Goal: Task Accomplishment & Management: Manage account settings

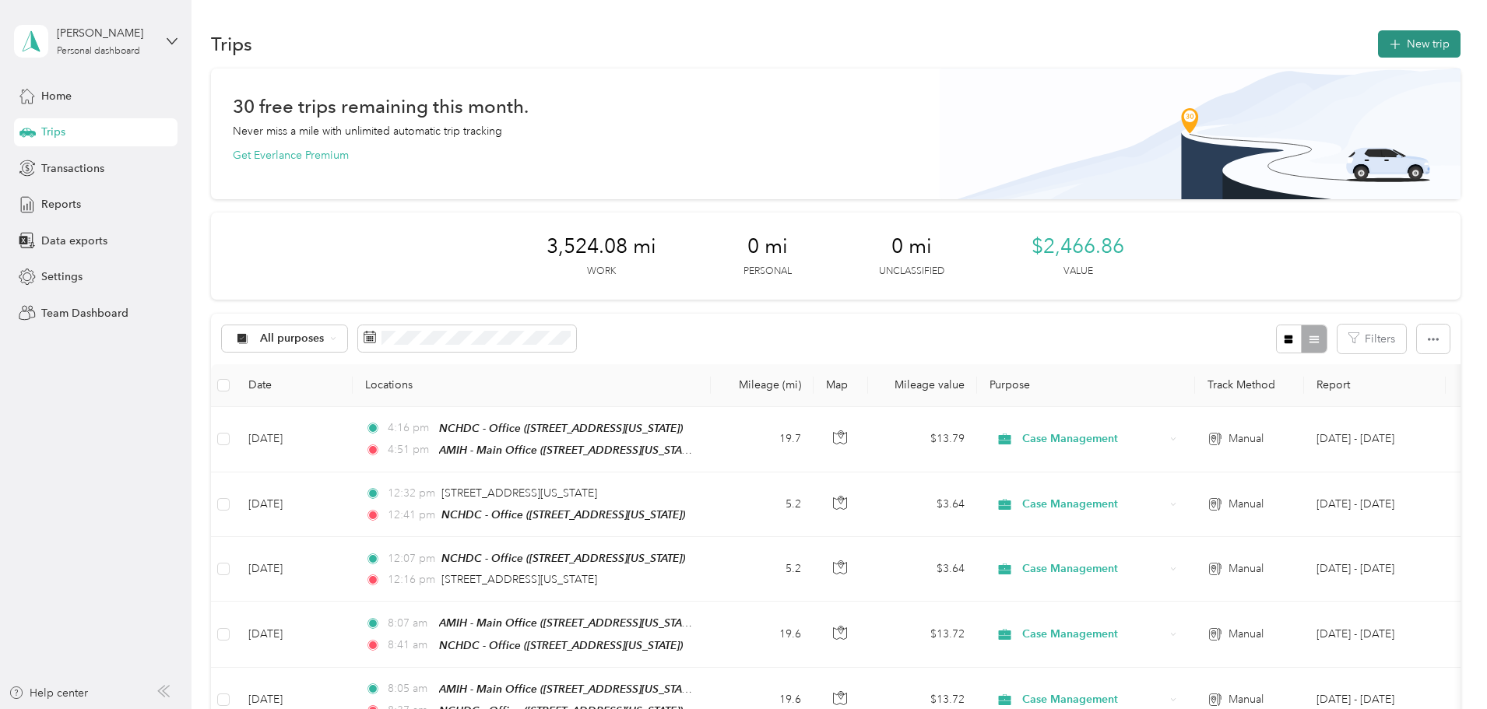
click at [1378, 44] on button "New trip" at bounding box center [1419, 43] width 83 height 27
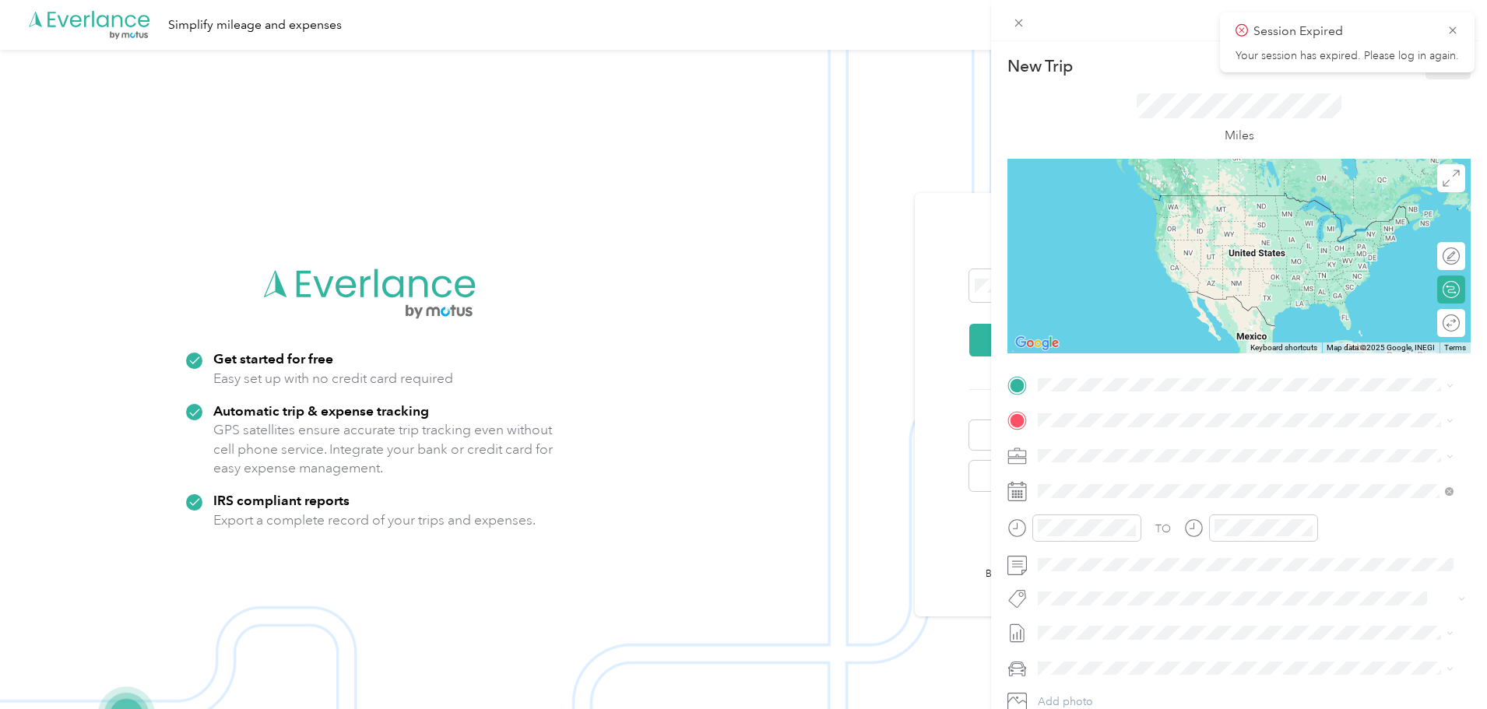
click at [916, 90] on div "New Trip Save This trip cannot be edited because it is either under review, app…" at bounding box center [743, 354] width 1487 height 709
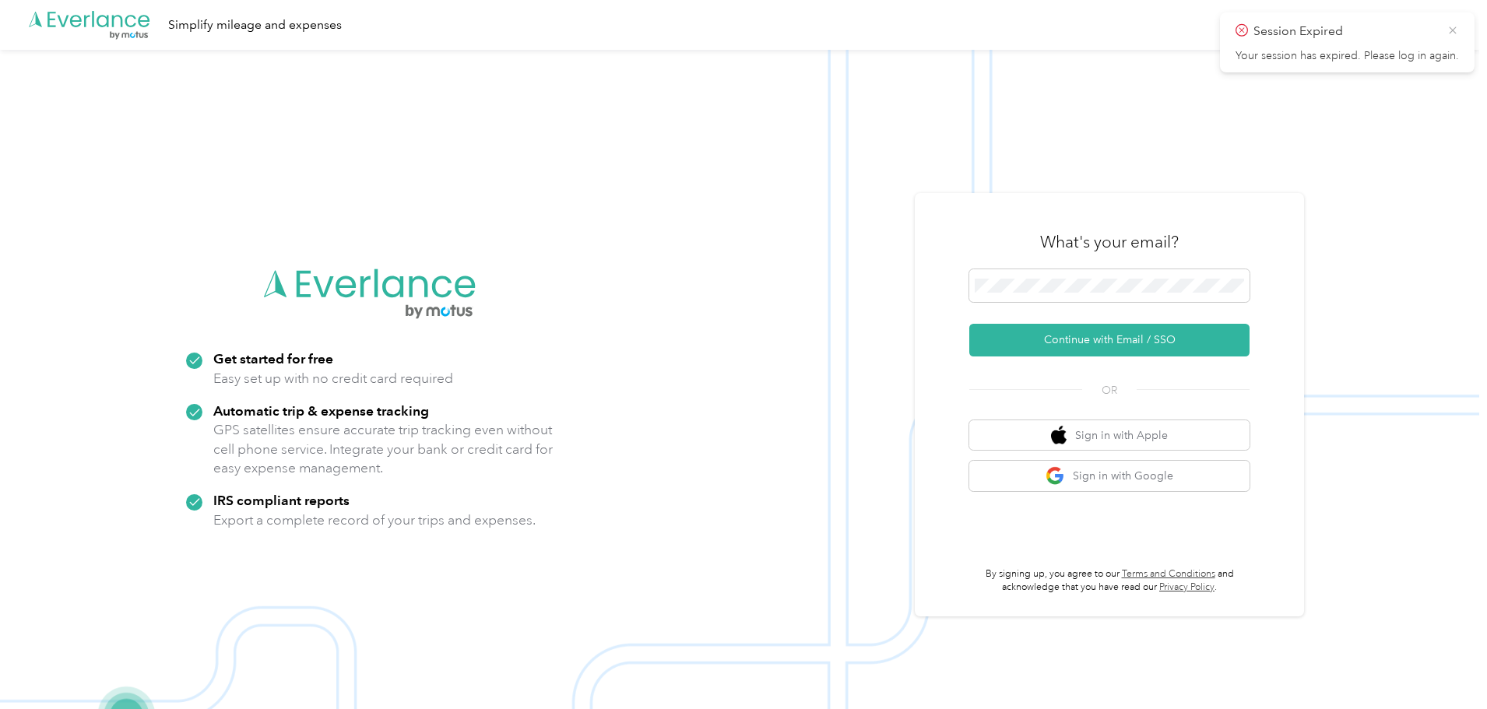
click at [1454, 34] on icon at bounding box center [1452, 30] width 12 height 14
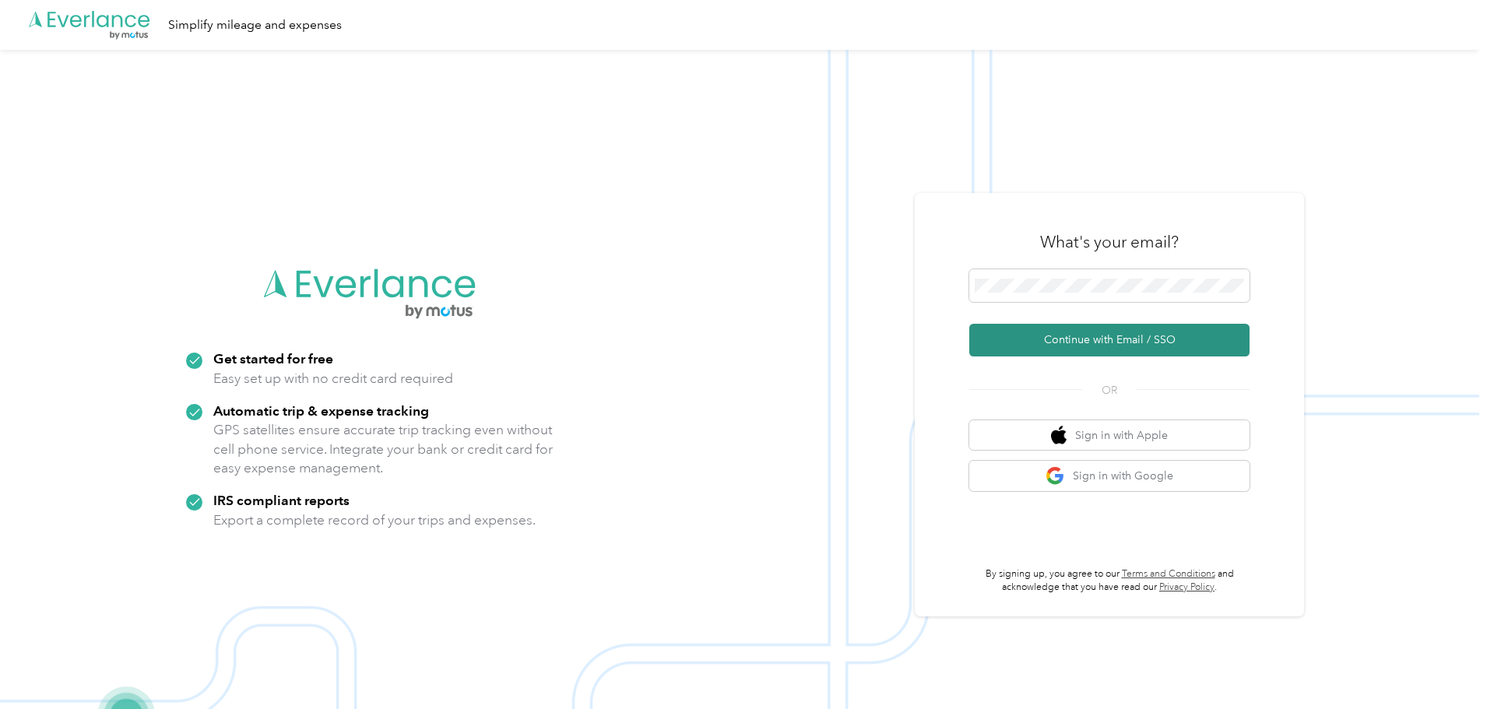
click at [1137, 342] on button "Continue with Email / SSO" at bounding box center [1109, 340] width 280 height 33
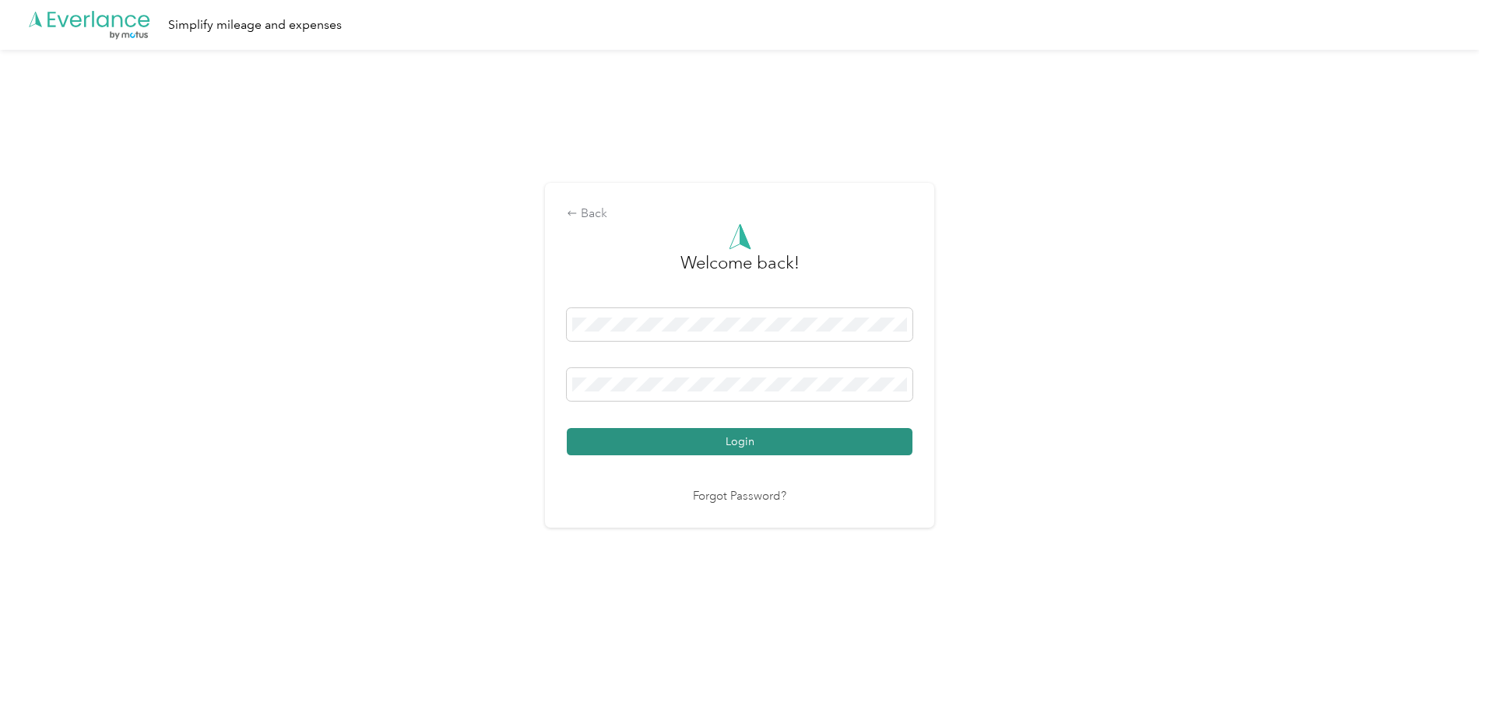
click at [784, 441] on button "Login" at bounding box center [740, 441] width 346 height 27
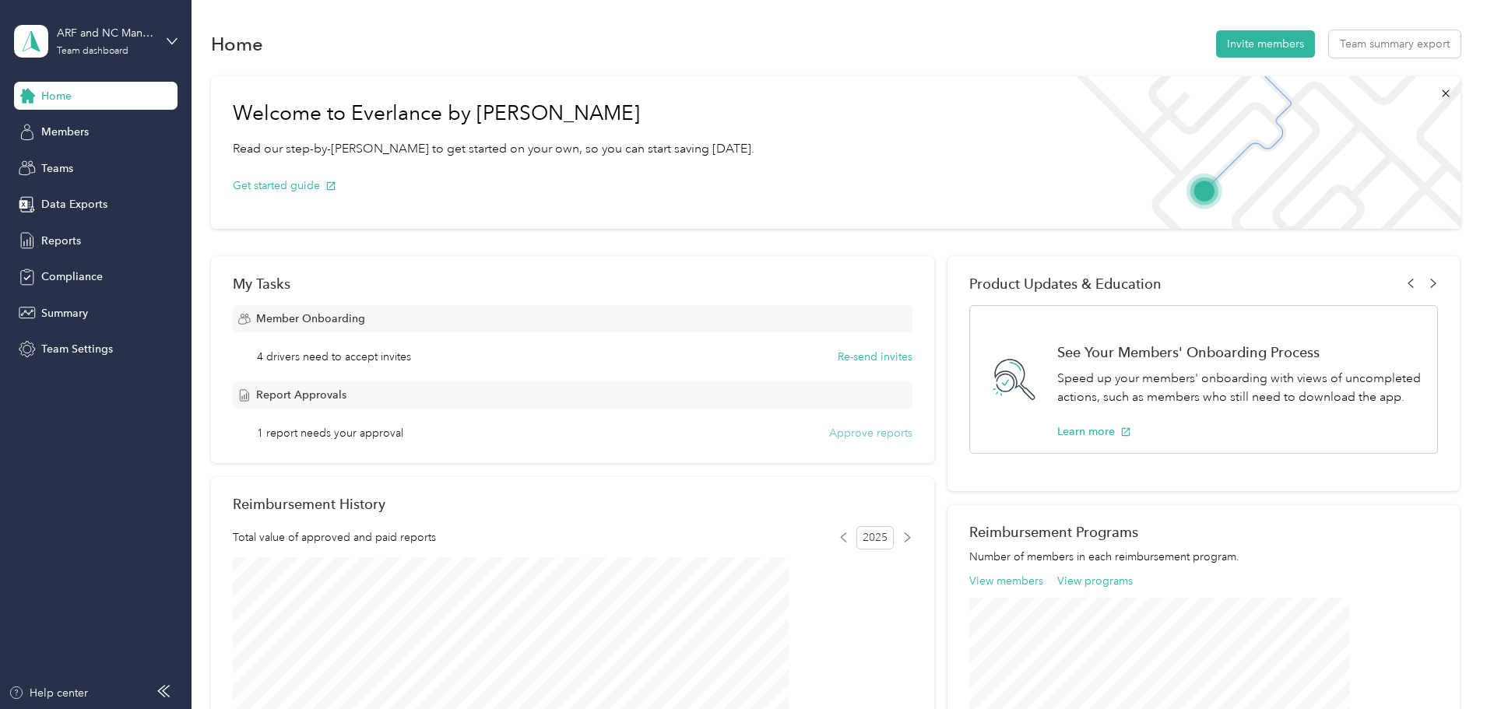
click at [879, 436] on button "Approve reports" at bounding box center [870, 433] width 83 height 16
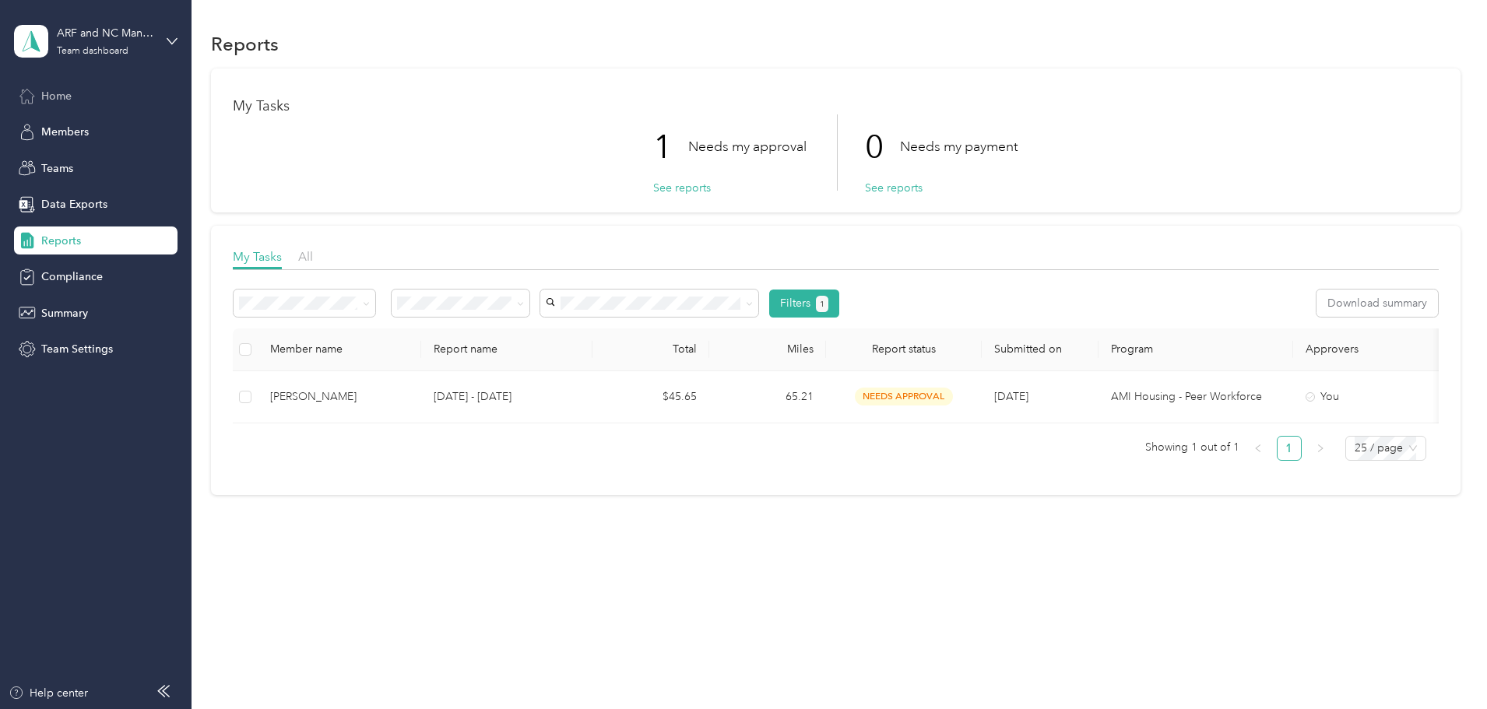
click at [37, 95] on div "Home" at bounding box center [95, 96] width 163 height 28
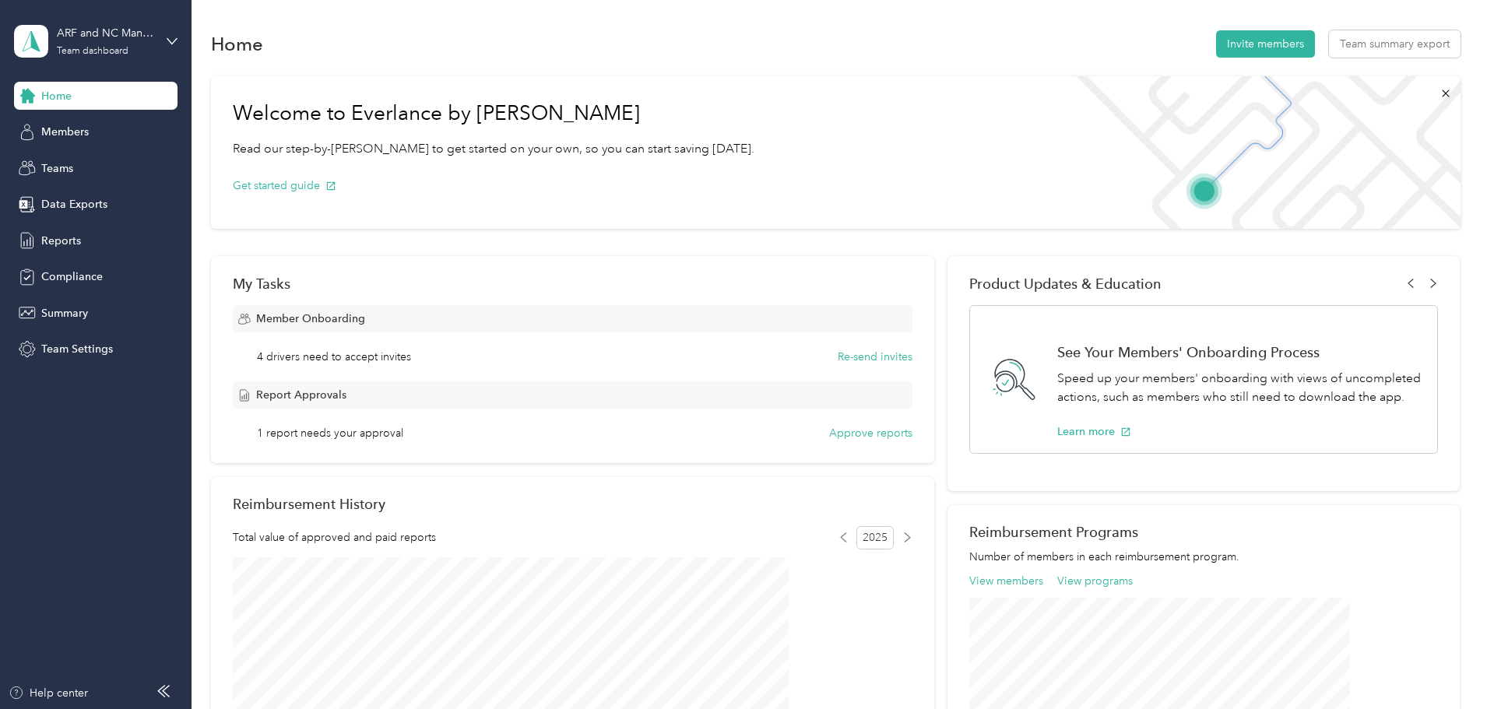
click at [167, 30] on div "ARF and NC Management Team dashboard" at bounding box center [95, 41] width 163 height 54
click at [116, 174] on div "Team dashboard Personal dashboard Log out" at bounding box center [178, 161] width 306 height 98
click at [168, 38] on icon at bounding box center [171, 40] width 9 height 5
click at [33, 164] on div "Personal dashboard" at bounding box center [178, 162] width 306 height 27
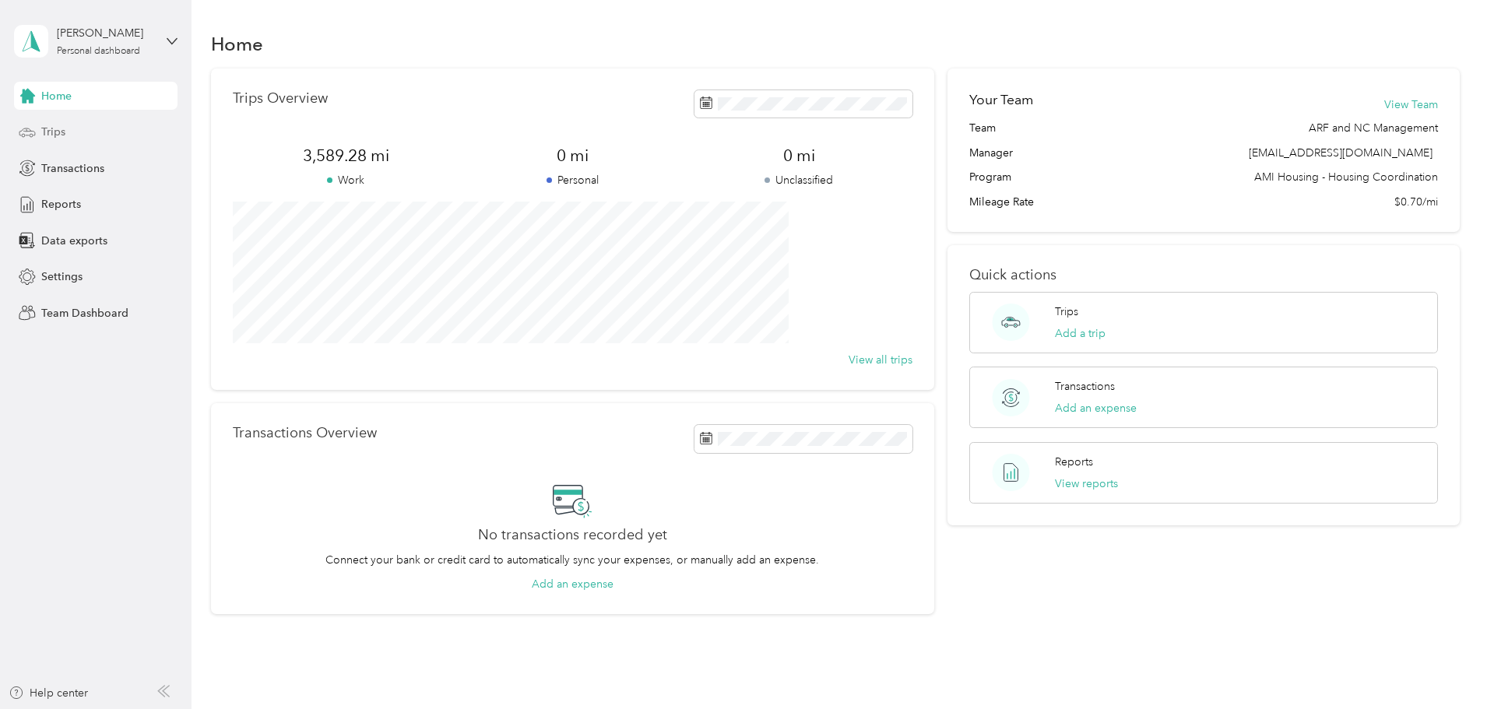
click at [51, 134] on span "Trips" at bounding box center [53, 132] width 24 height 16
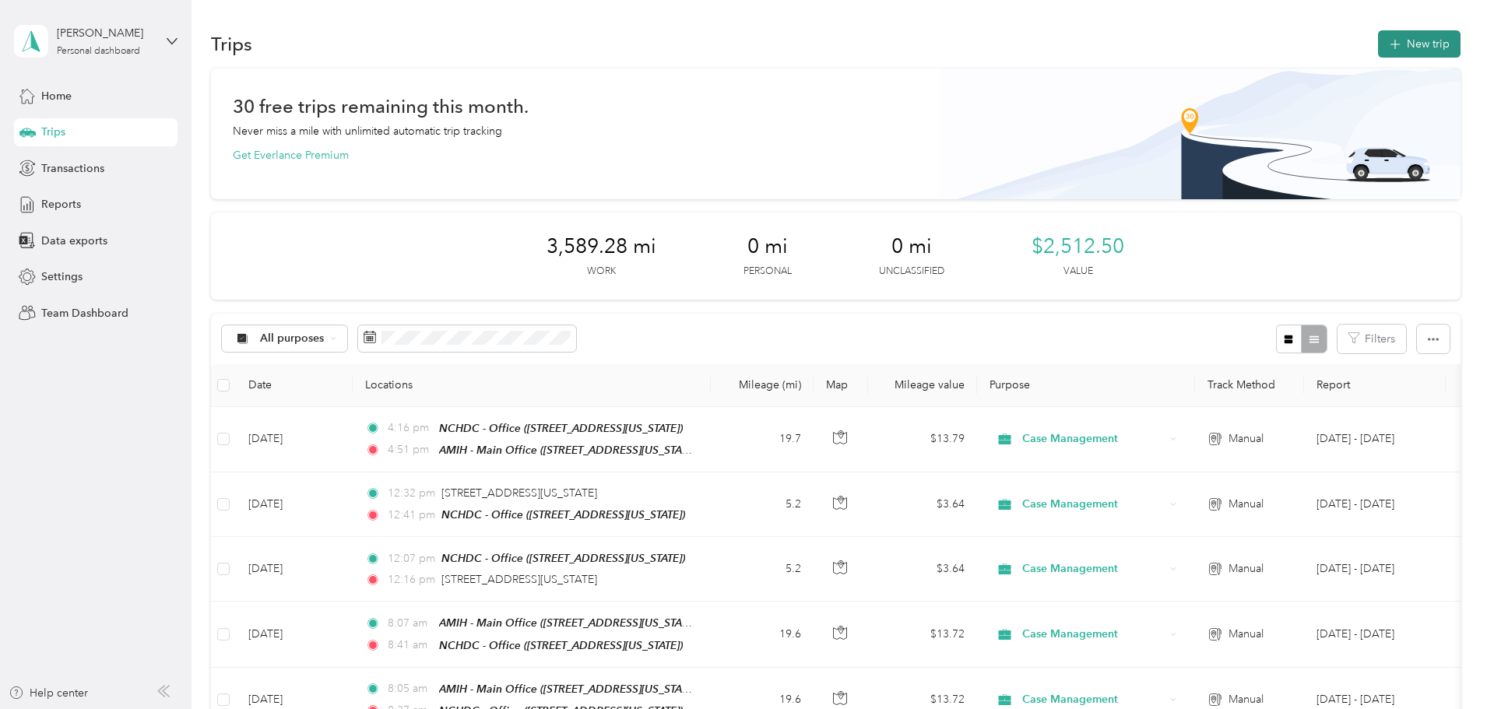
click at [1378, 36] on button "New trip" at bounding box center [1419, 43] width 83 height 27
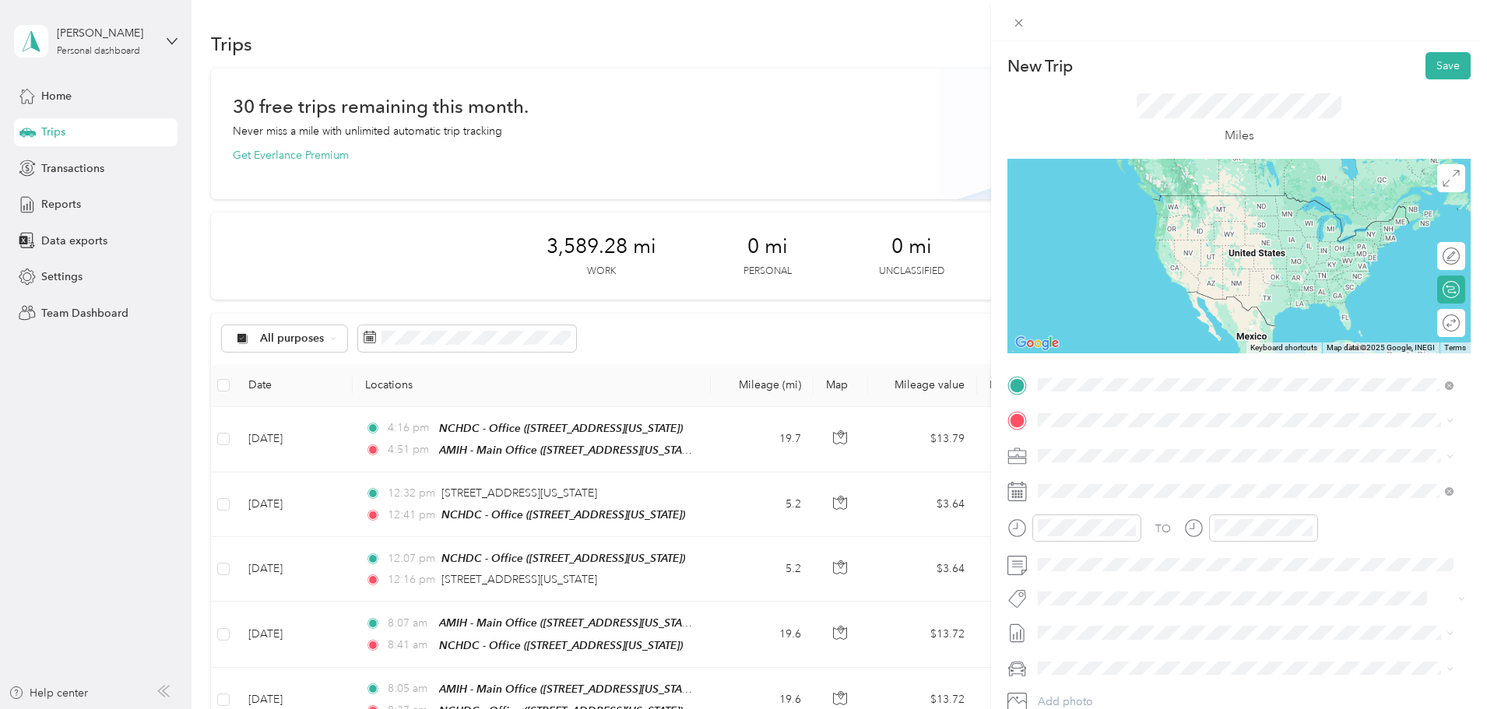
click at [1211, 476] on div "TEAM ARF / [GEOGRAPHIC_DATA] [GEOGRAPHIC_DATA], [US_STATE], [GEOGRAPHIC_DATA]" at bounding box center [1245, 459] width 405 height 44
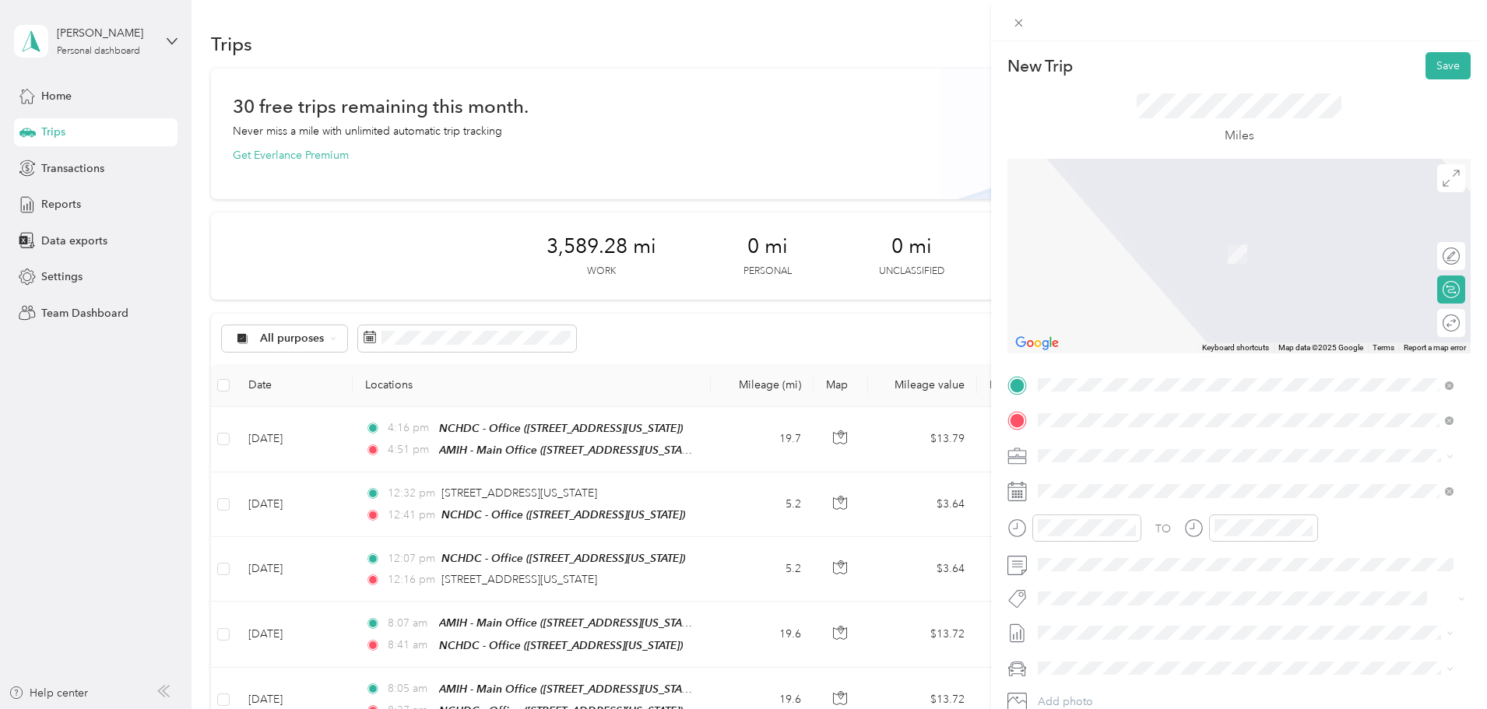
click at [1179, 493] on div "TEAM NCHDC - Office [STREET_ADDRESS][US_STATE]" at bounding box center [1145, 494] width 156 height 38
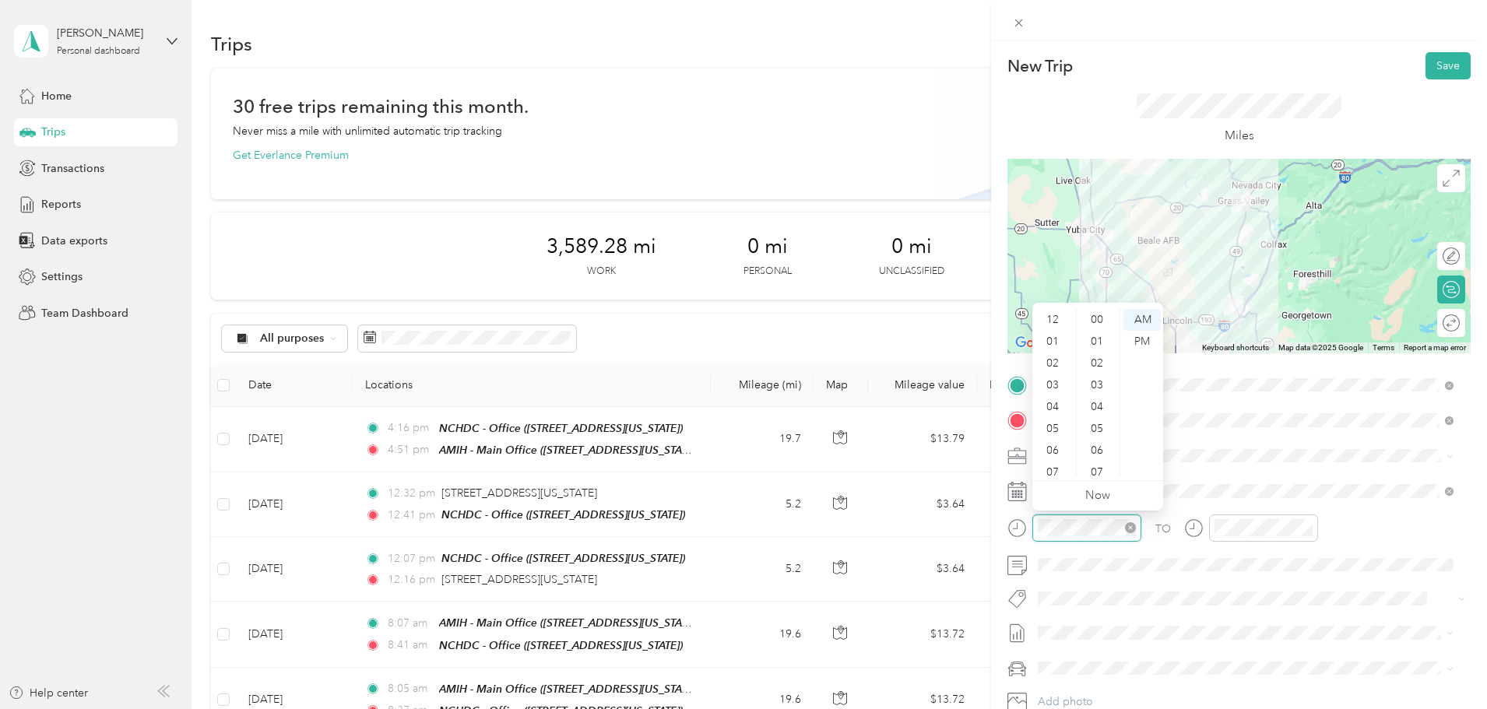
scroll to position [93, 0]
click at [1055, 378] on div "07" at bounding box center [1053, 379] width 37 height 22
click at [1058, 396] on div "08" at bounding box center [1053, 401] width 37 height 22
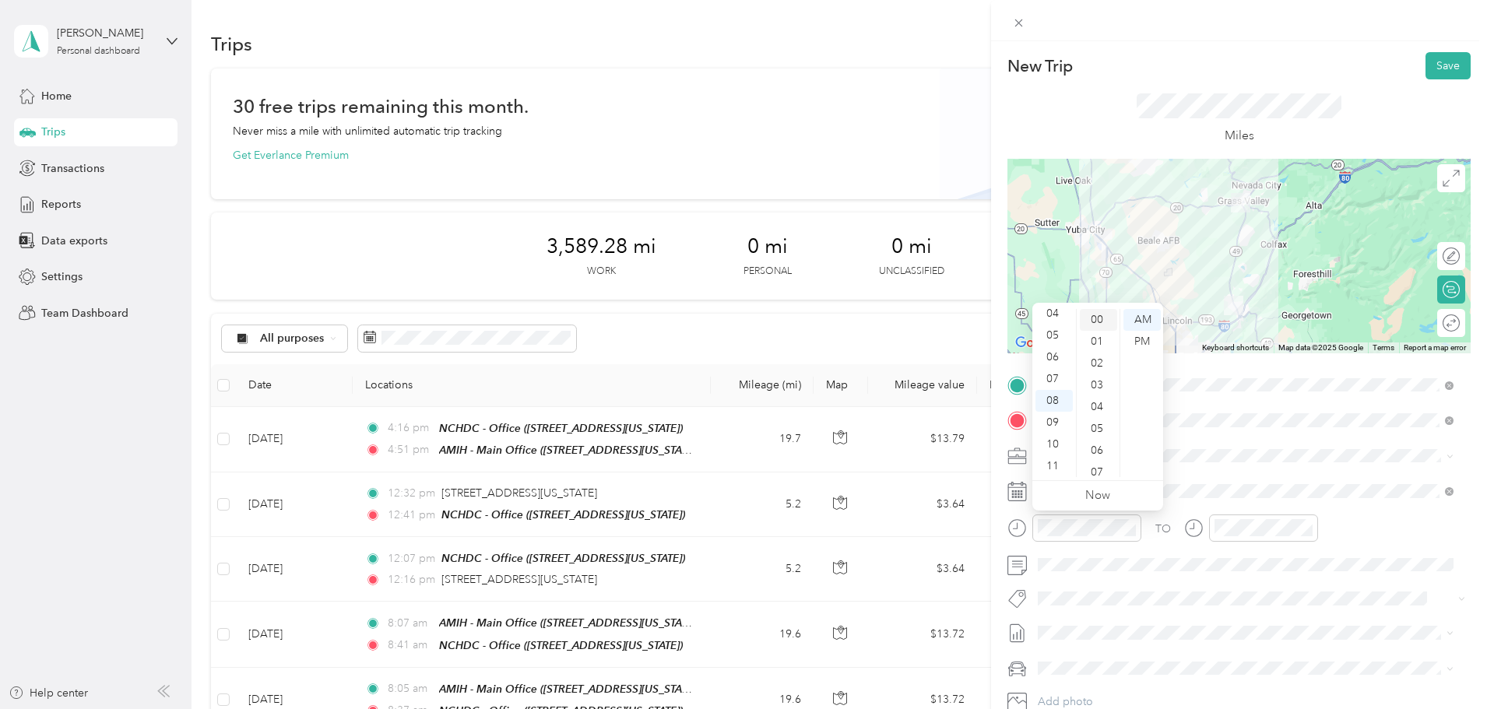
click at [1102, 319] on div "00" at bounding box center [1098, 320] width 37 height 22
click at [1151, 319] on div "AM" at bounding box center [1141, 320] width 37 height 22
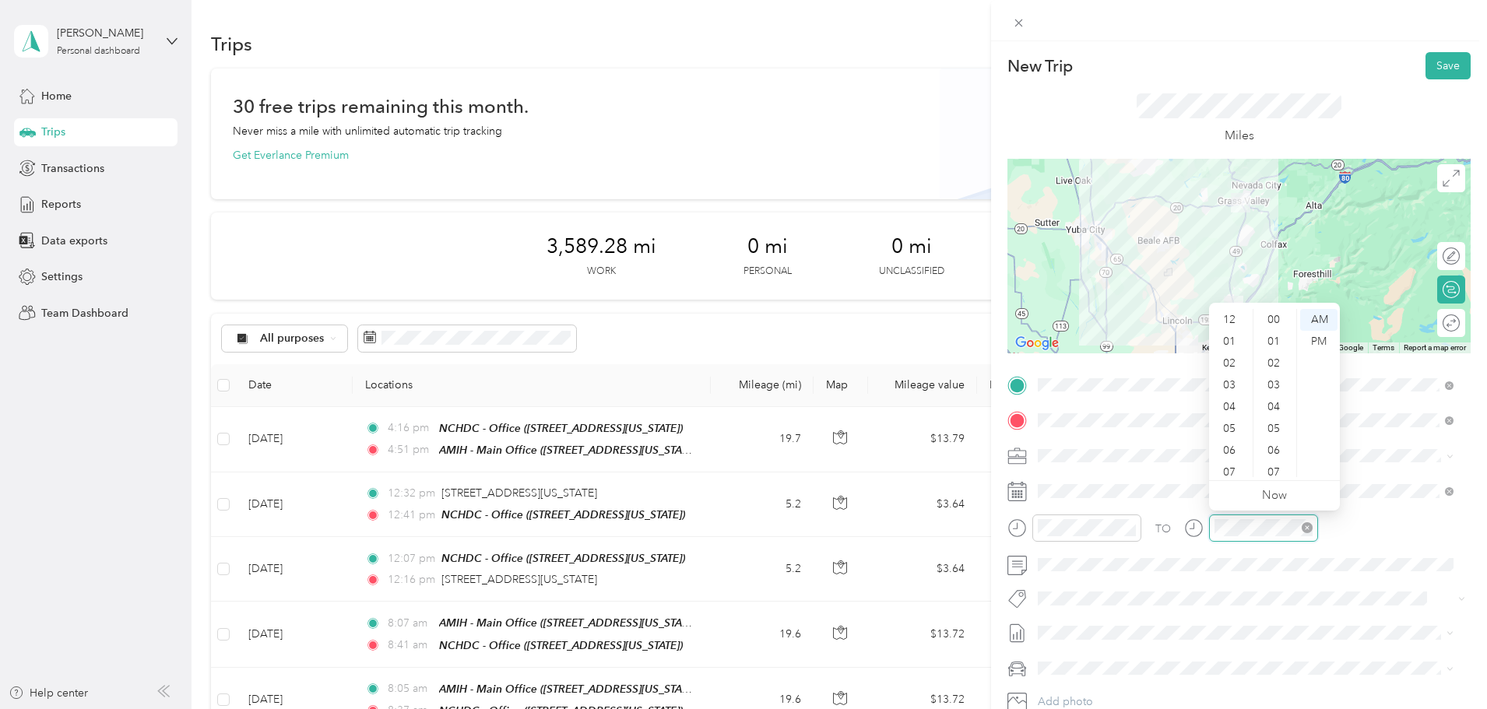
scroll to position [93, 0]
click at [1228, 402] on div "08" at bounding box center [1230, 401] width 37 height 22
click at [1272, 436] on div "43" at bounding box center [1275, 435] width 37 height 22
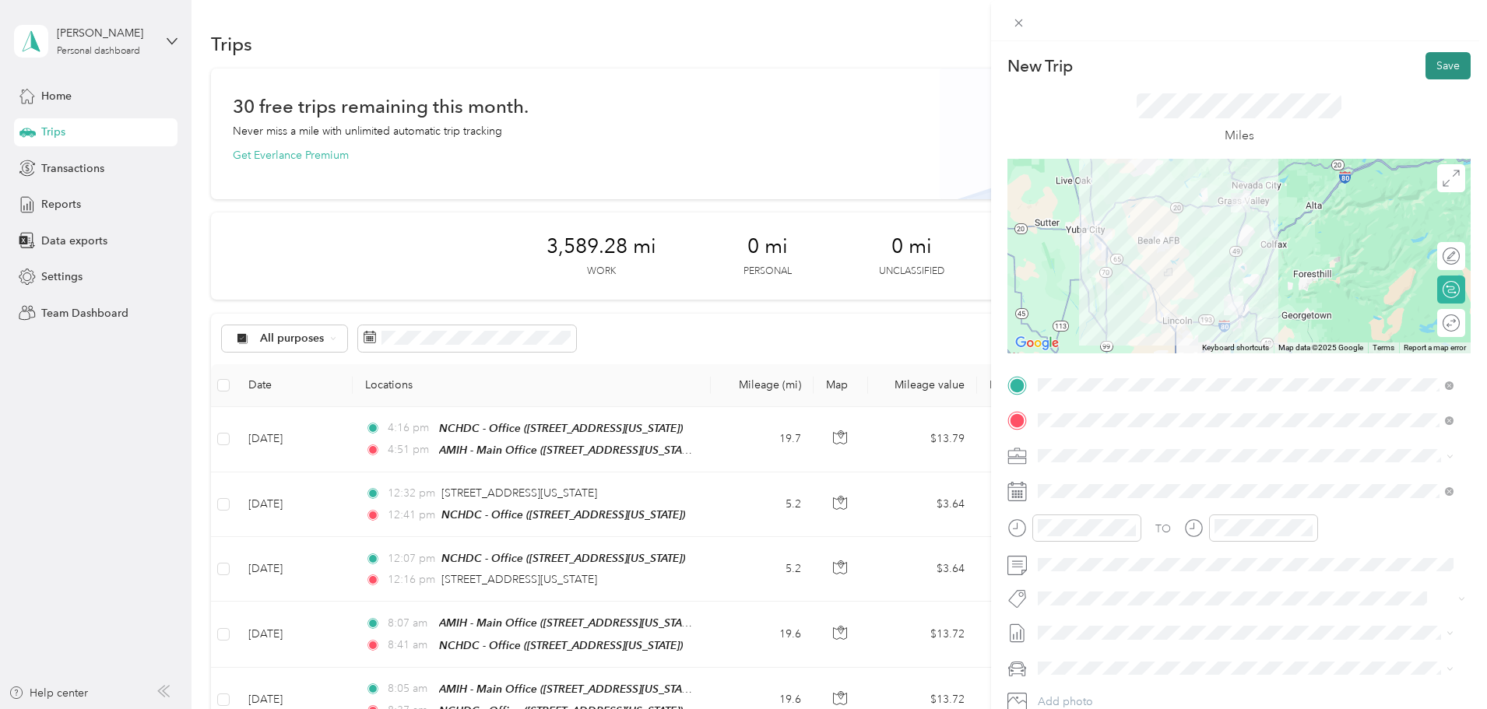
click at [1426, 57] on button "Save" at bounding box center [1447, 65] width 45 height 27
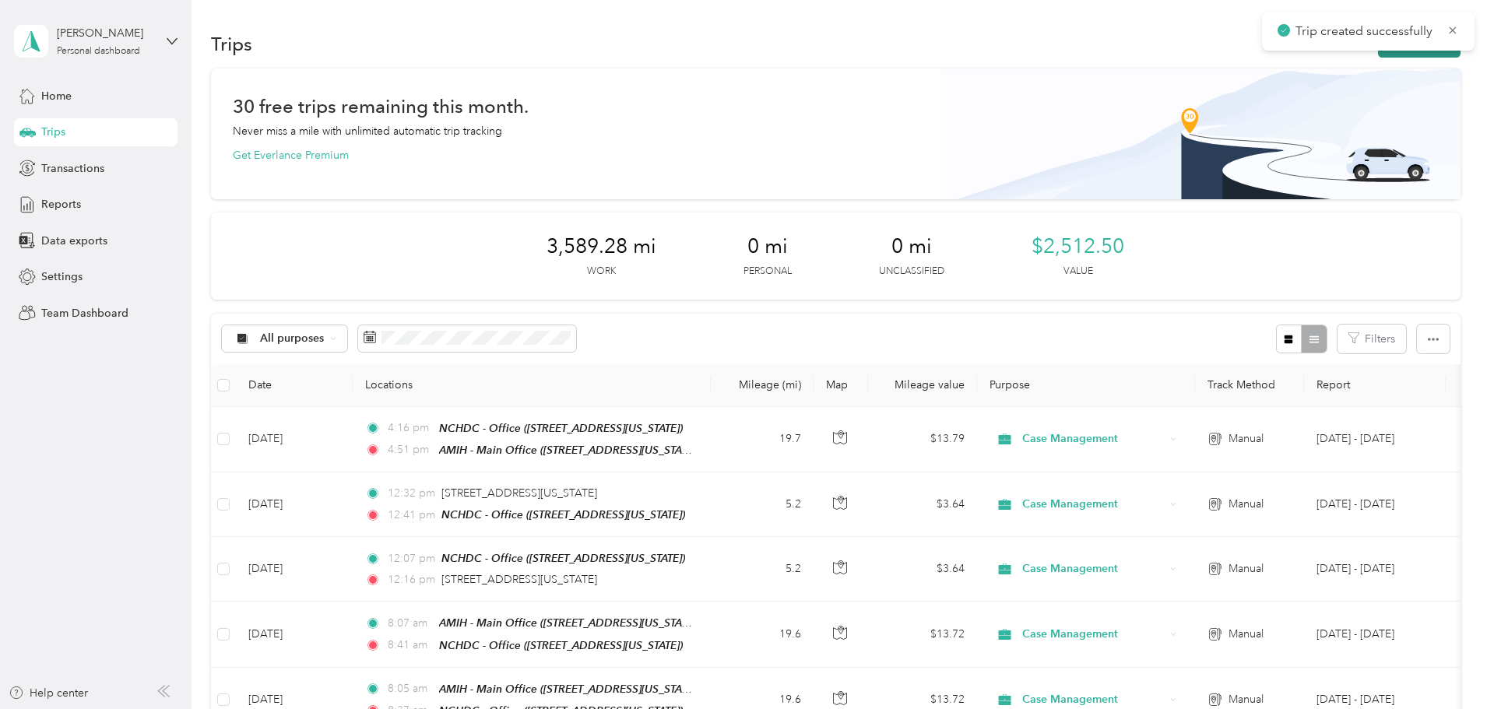
click at [1378, 52] on button "New trip" at bounding box center [1419, 43] width 83 height 27
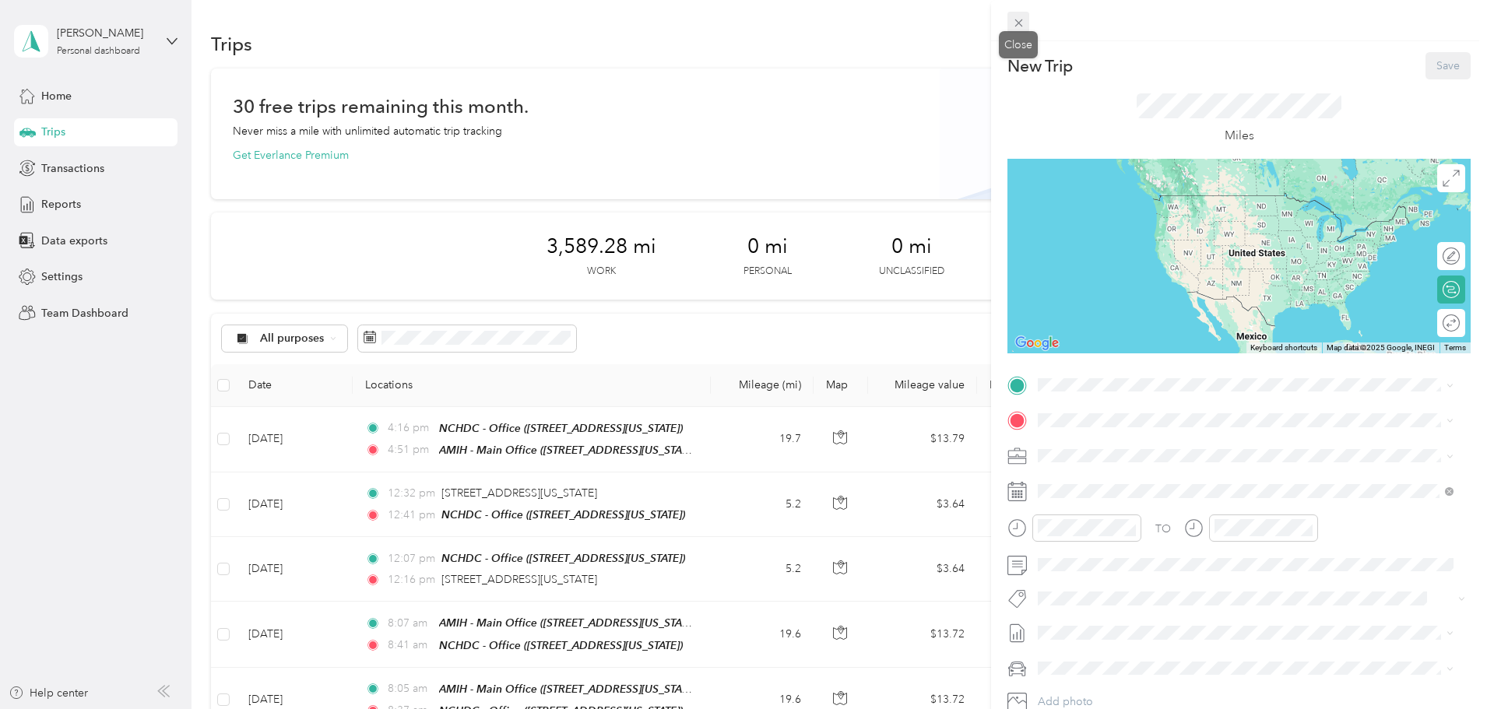
click at [1022, 23] on icon at bounding box center [1018, 22] width 13 height 13
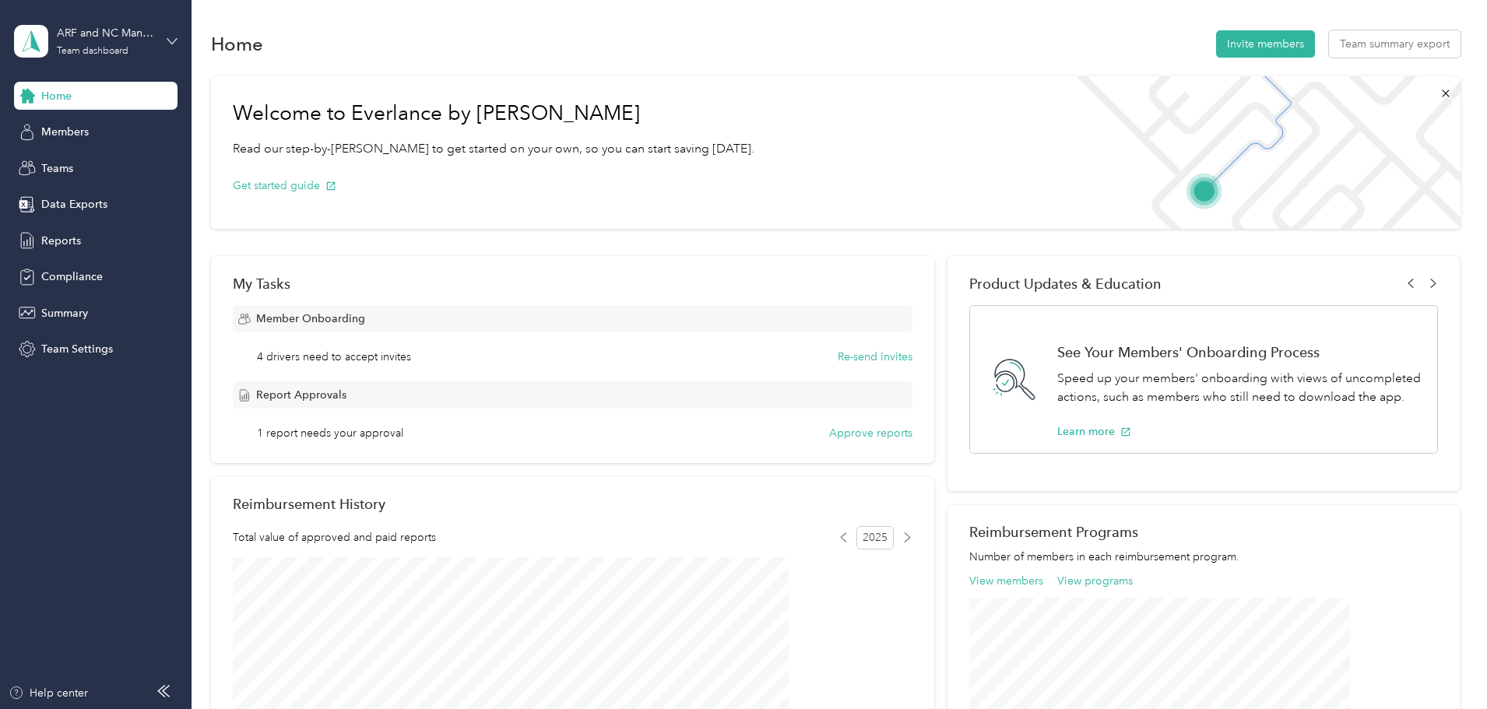
click at [173, 43] on icon at bounding box center [171, 40] width 9 height 5
click at [102, 168] on div "Personal dashboard" at bounding box center [178, 159] width 306 height 27
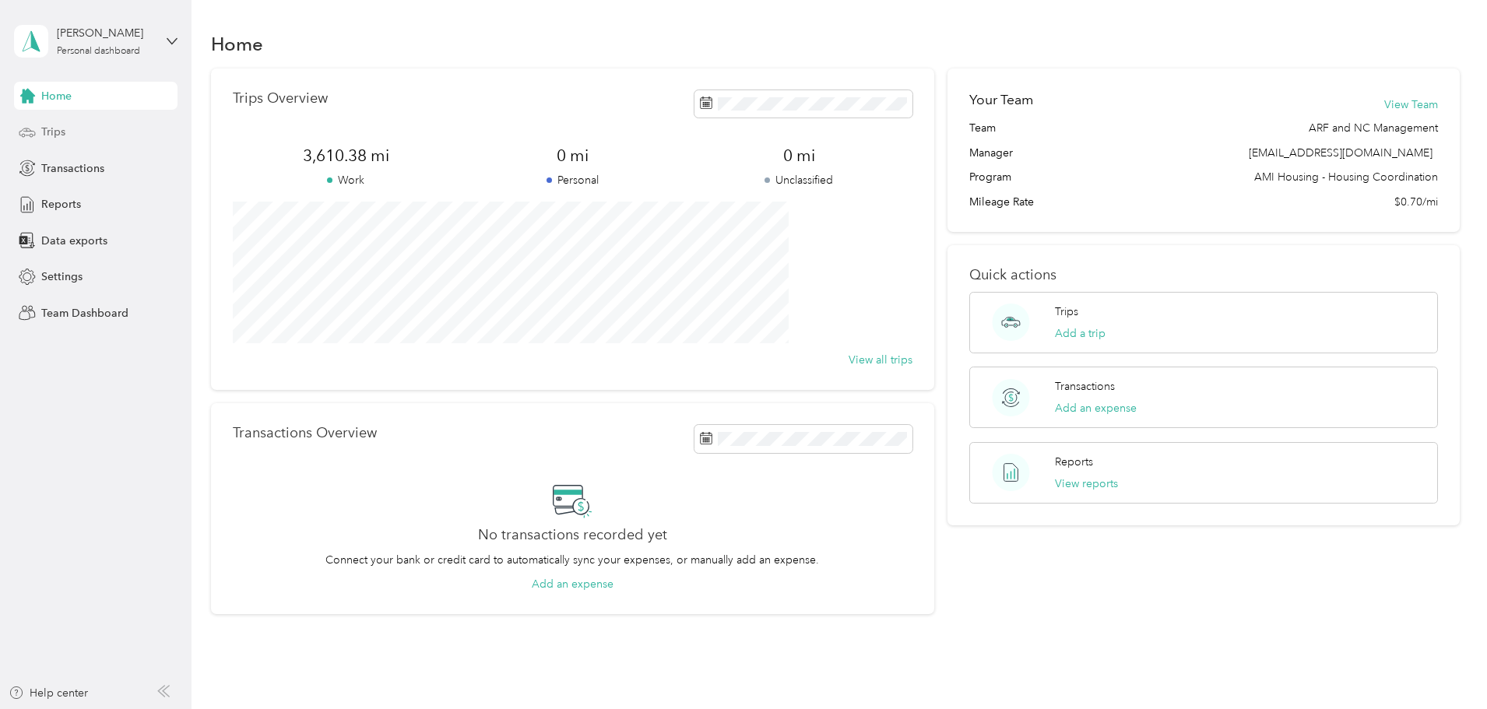
click at [60, 128] on span "Trips" at bounding box center [53, 132] width 24 height 16
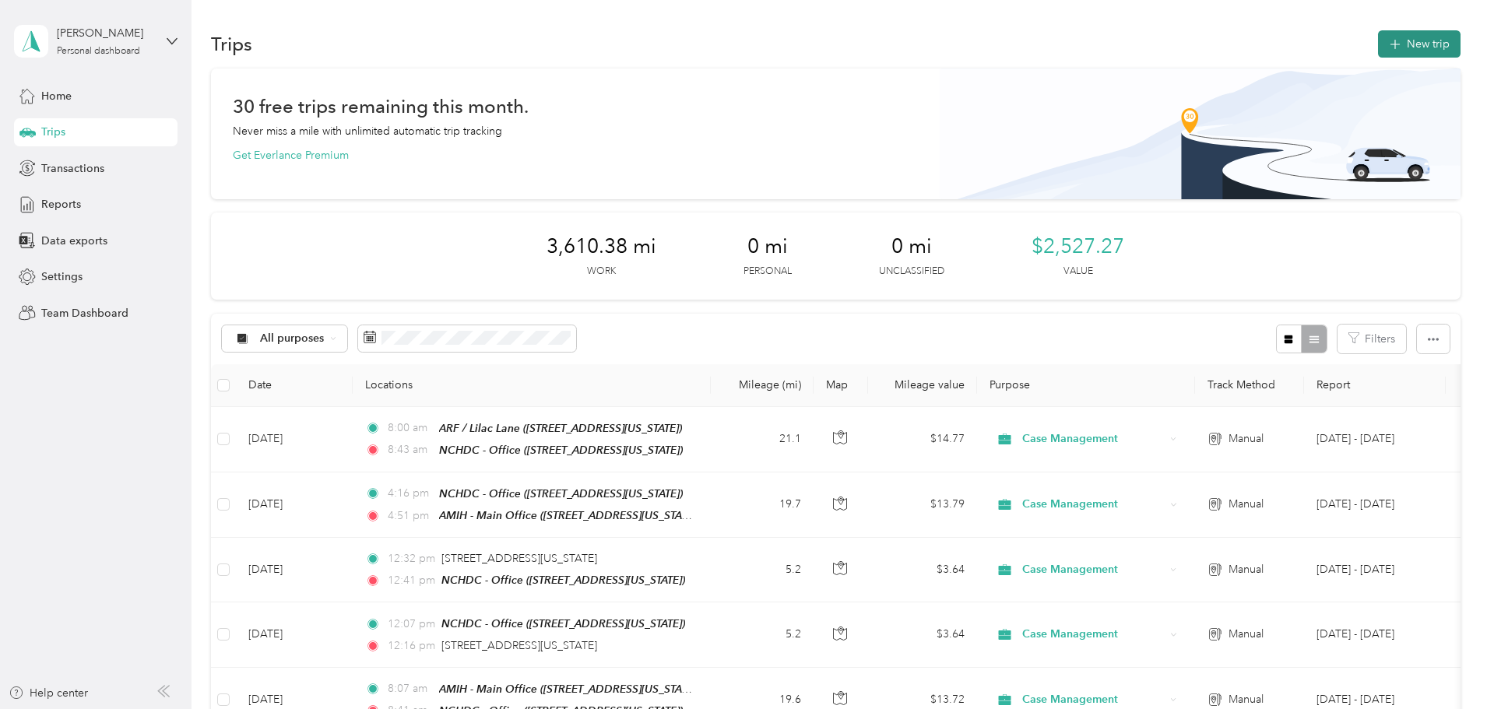
click at [1378, 40] on button "New trip" at bounding box center [1419, 43] width 83 height 27
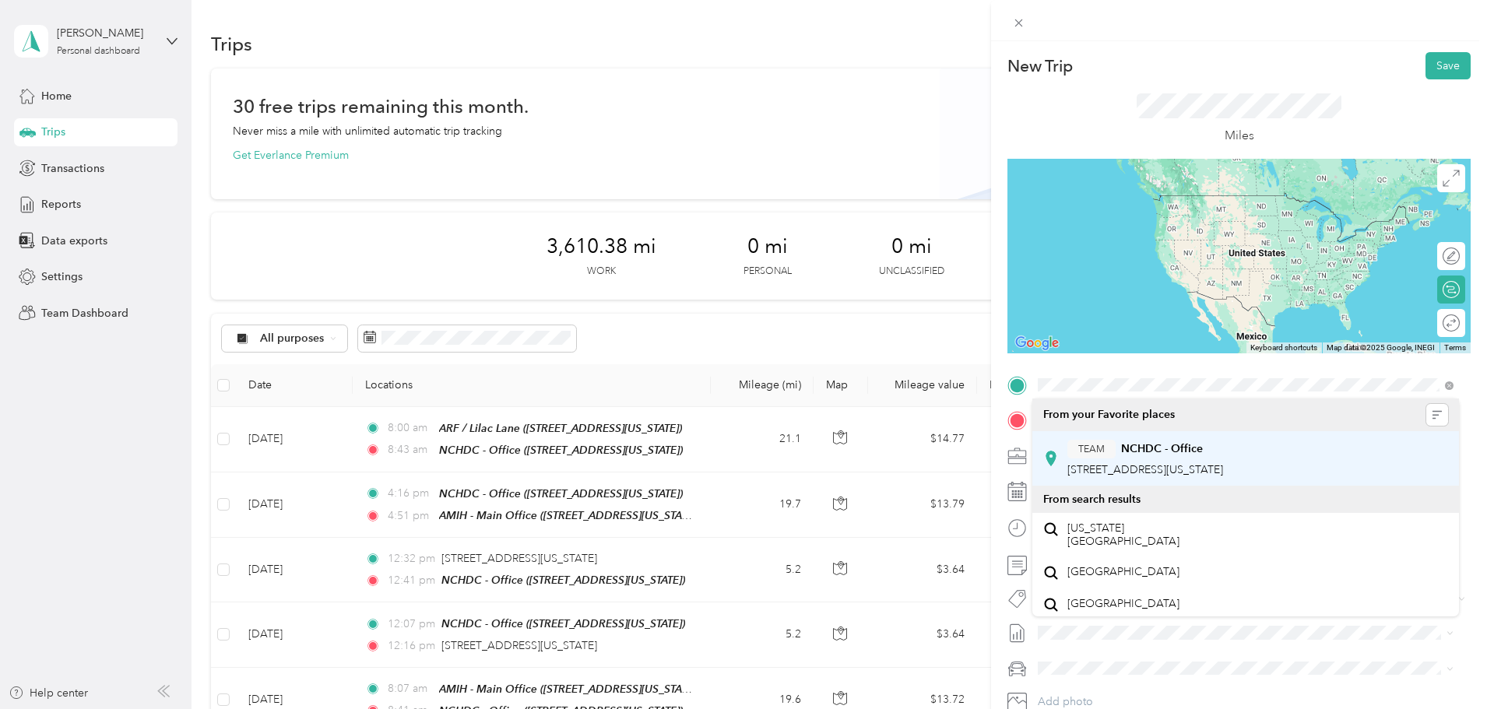
click at [1223, 472] on span "[STREET_ADDRESS][US_STATE]" at bounding box center [1145, 469] width 156 height 13
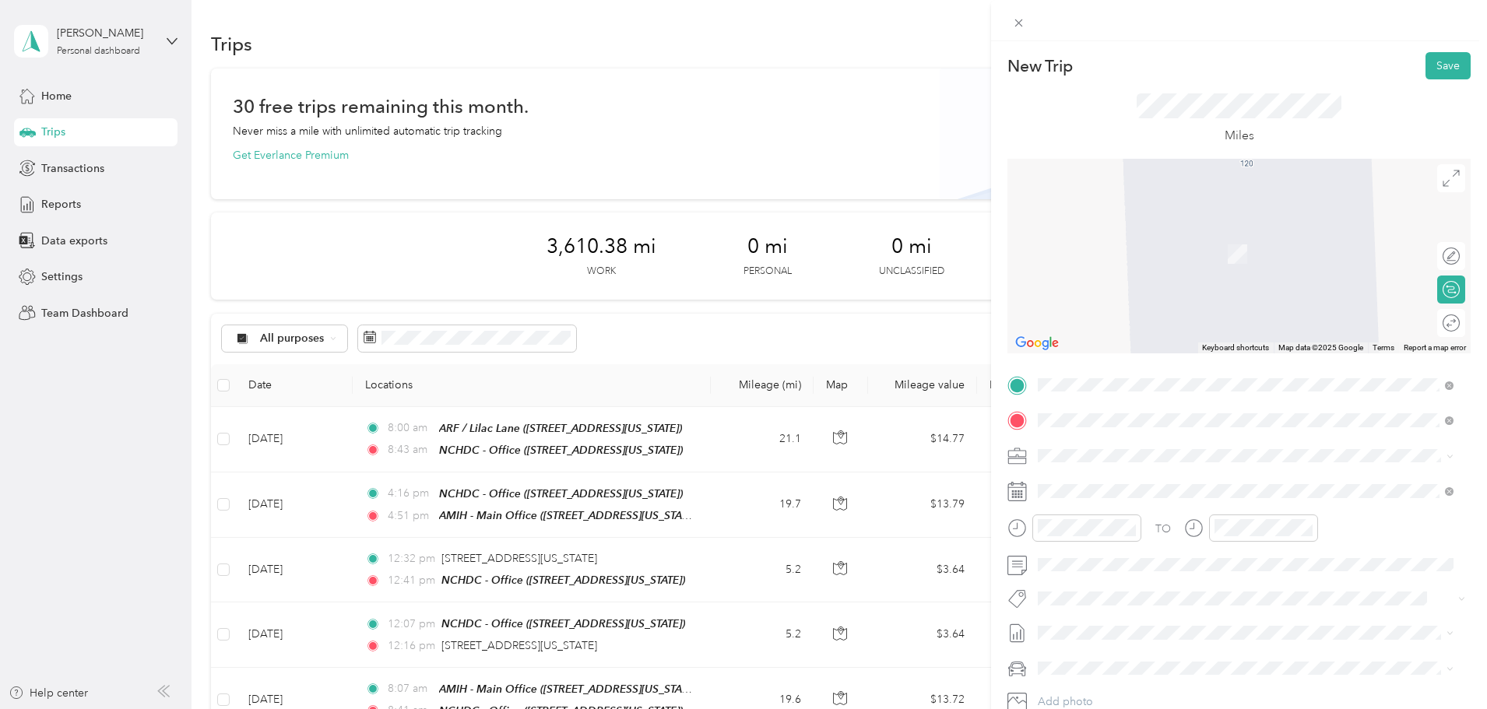
click at [1148, 488] on strong "Midsummer HSP" at bounding box center [1151, 485] width 61 height 14
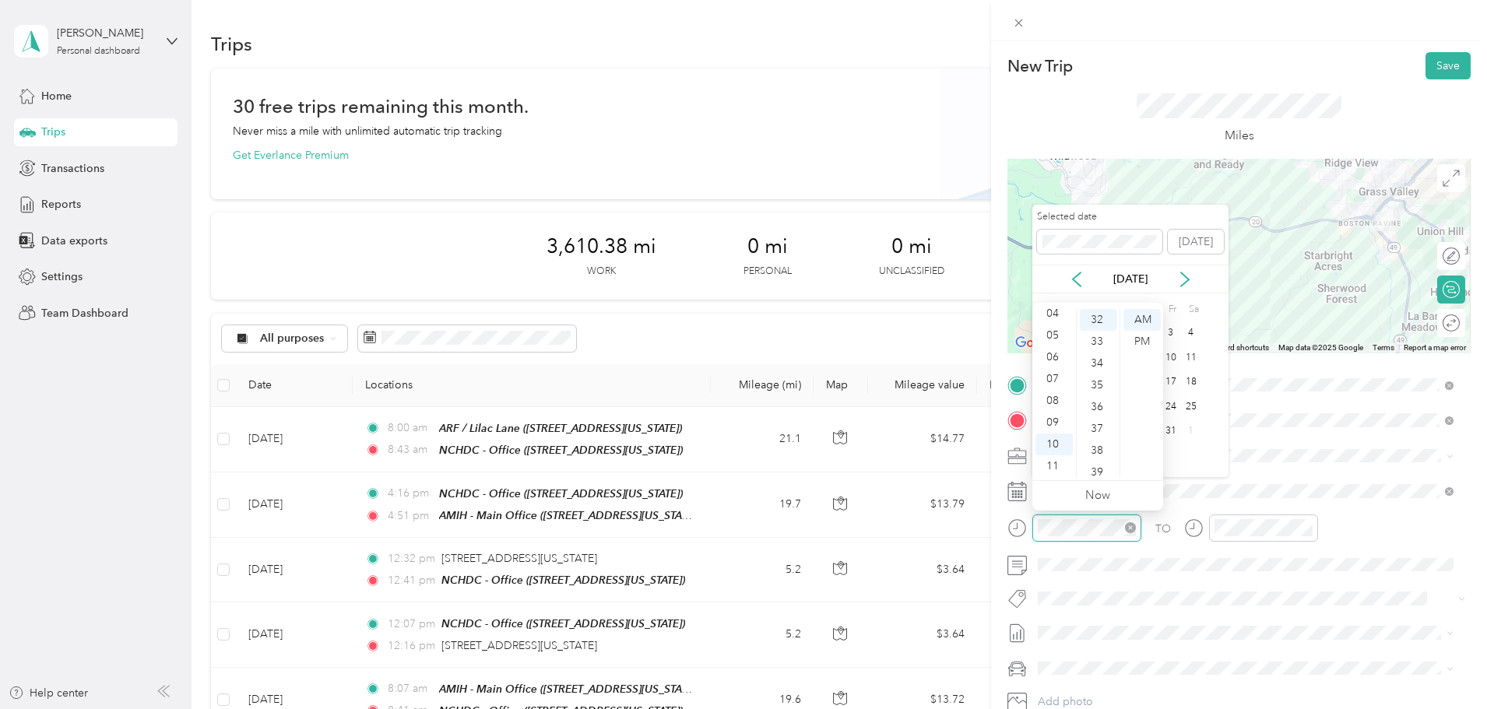
scroll to position [698, 0]
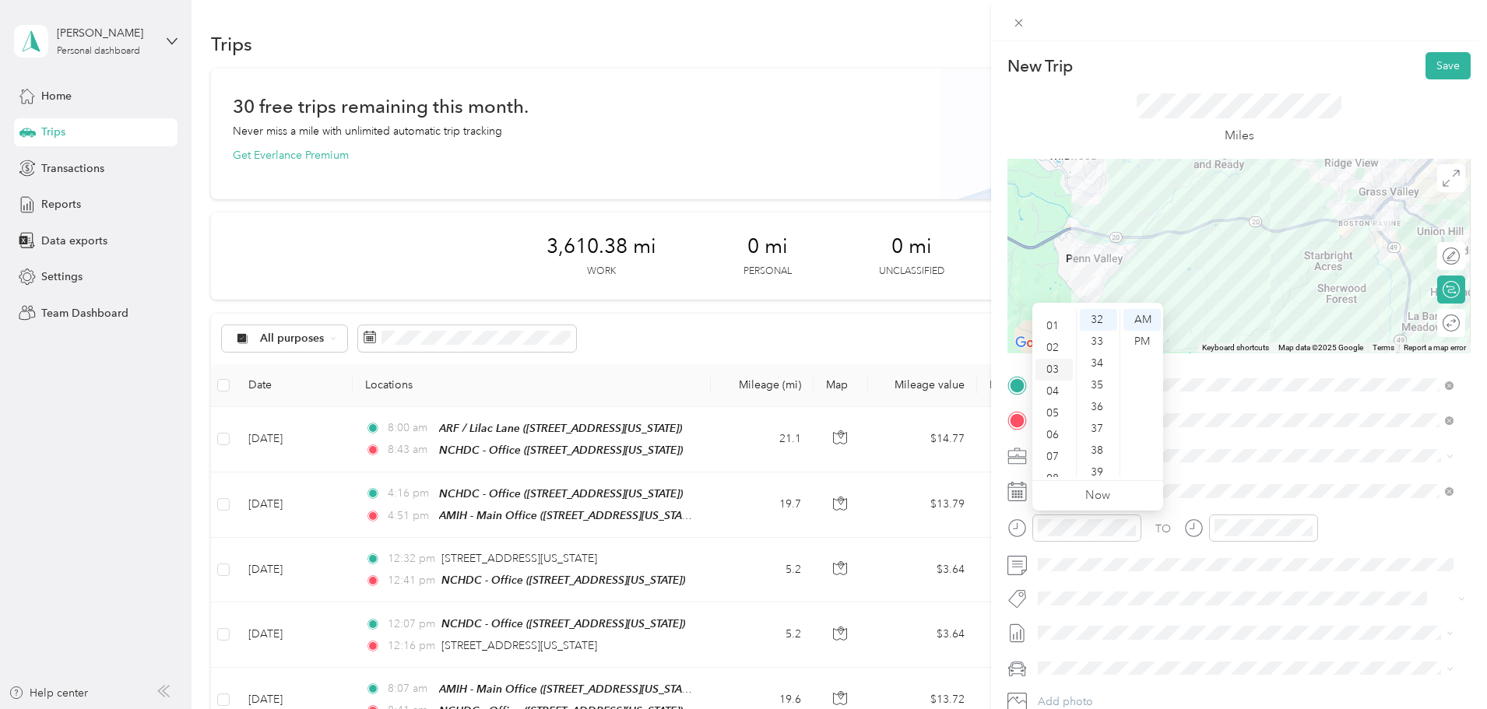
click at [1056, 362] on div "03" at bounding box center [1053, 370] width 37 height 22
click at [1105, 318] on div "00" at bounding box center [1098, 320] width 37 height 22
click at [1134, 336] on div "PM" at bounding box center [1141, 342] width 37 height 22
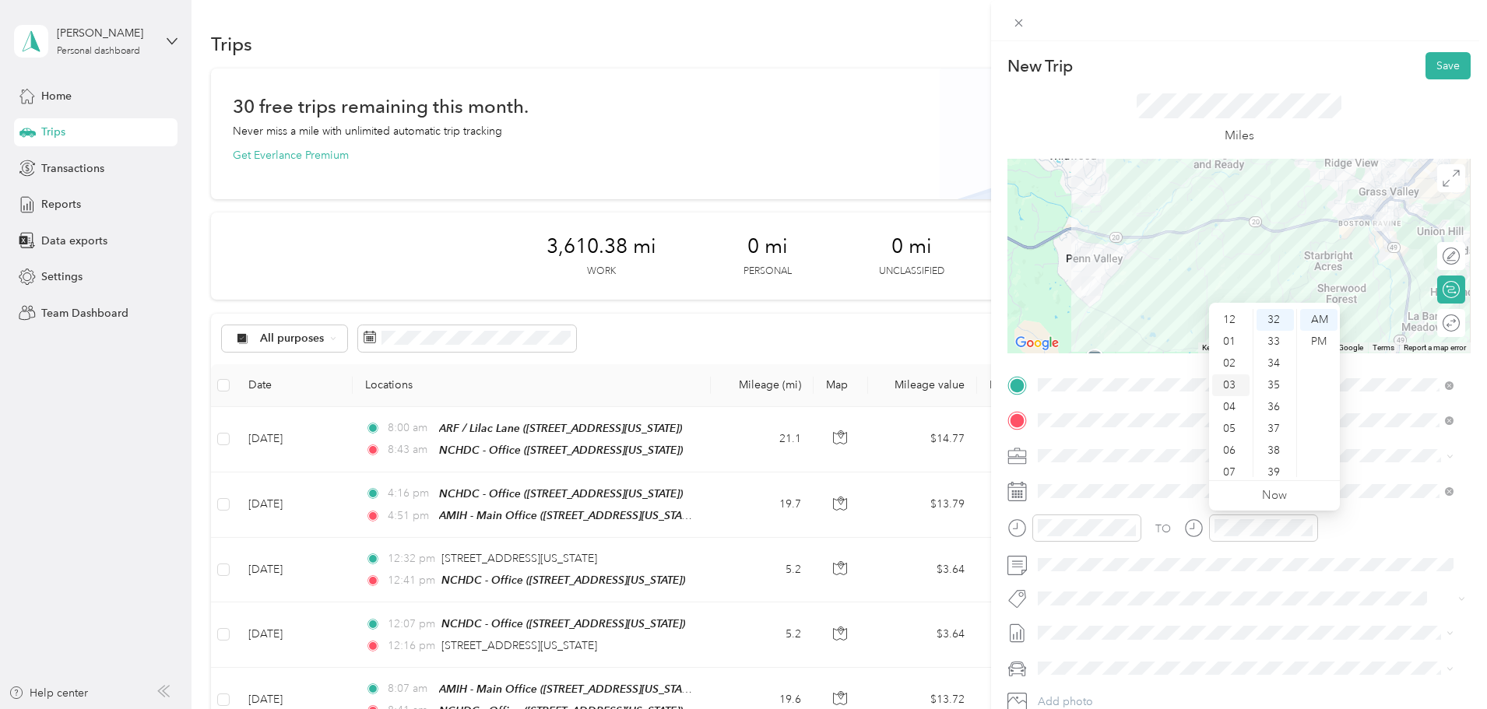
click at [1235, 379] on div "03" at bounding box center [1230, 385] width 37 height 22
click at [1272, 318] on div "21" at bounding box center [1275, 314] width 37 height 22
click at [1274, 470] on div "17" at bounding box center [1275, 466] width 37 height 22
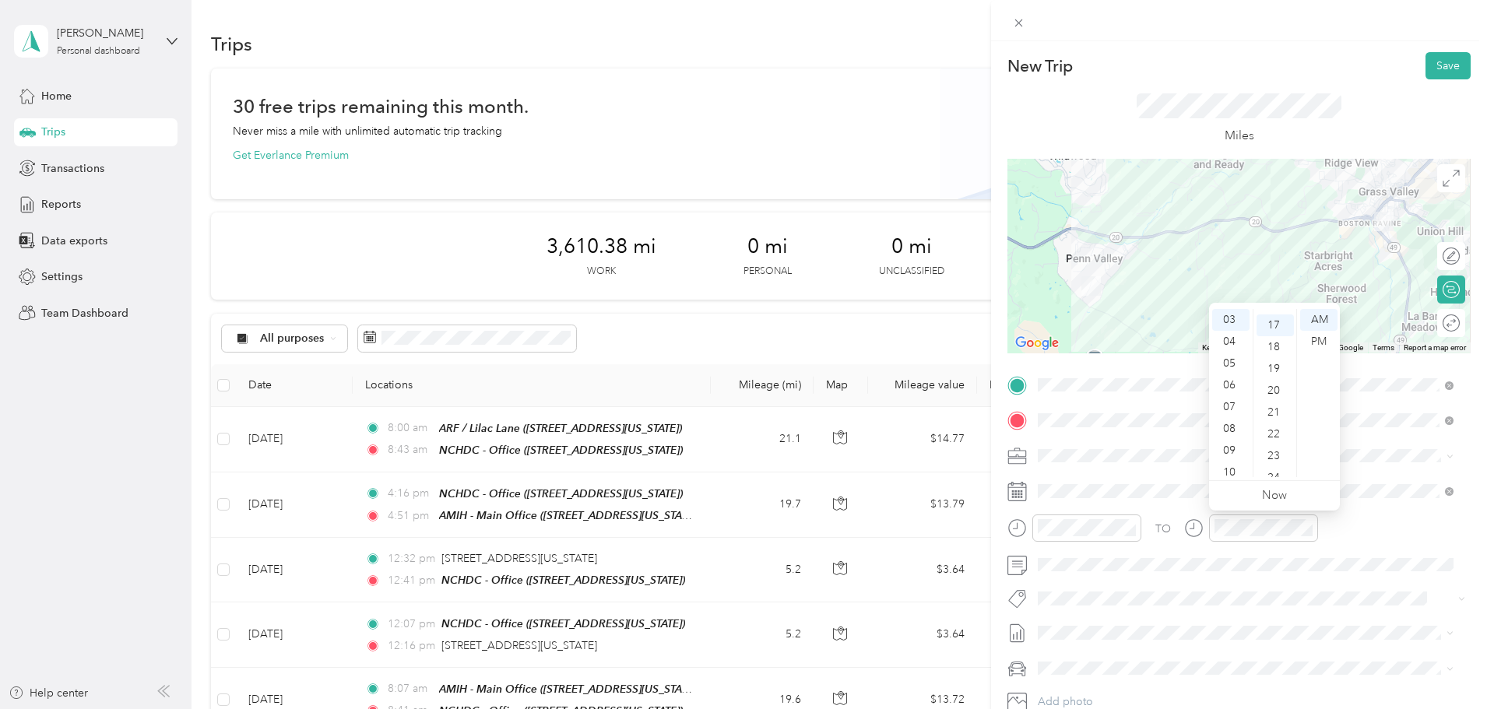
scroll to position [371, 0]
click at [1318, 344] on div "PM" at bounding box center [1318, 342] width 37 height 22
click at [1450, 65] on button "Save" at bounding box center [1447, 65] width 45 height 27
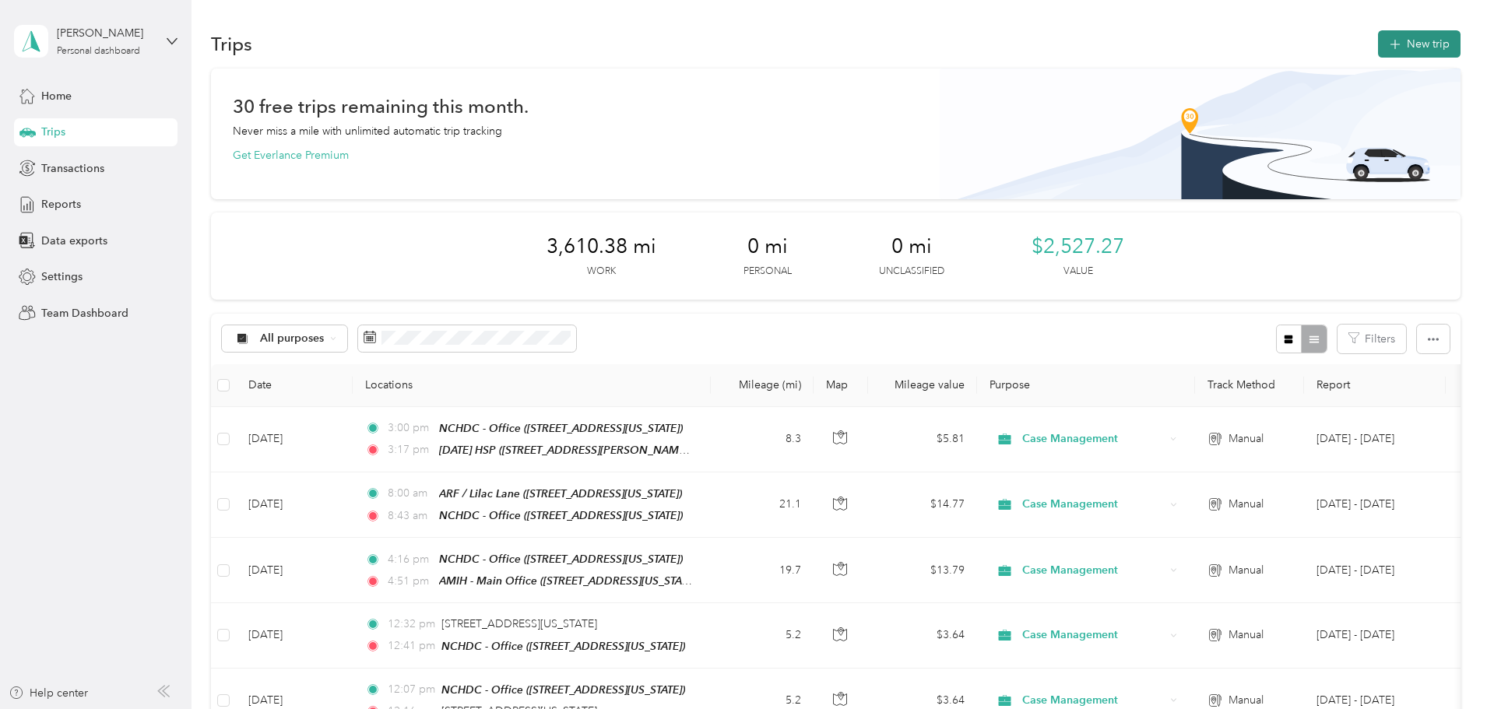
click at [1378, 54] on button "New trip" at bounding box center [1419, 43] width 83 height 27
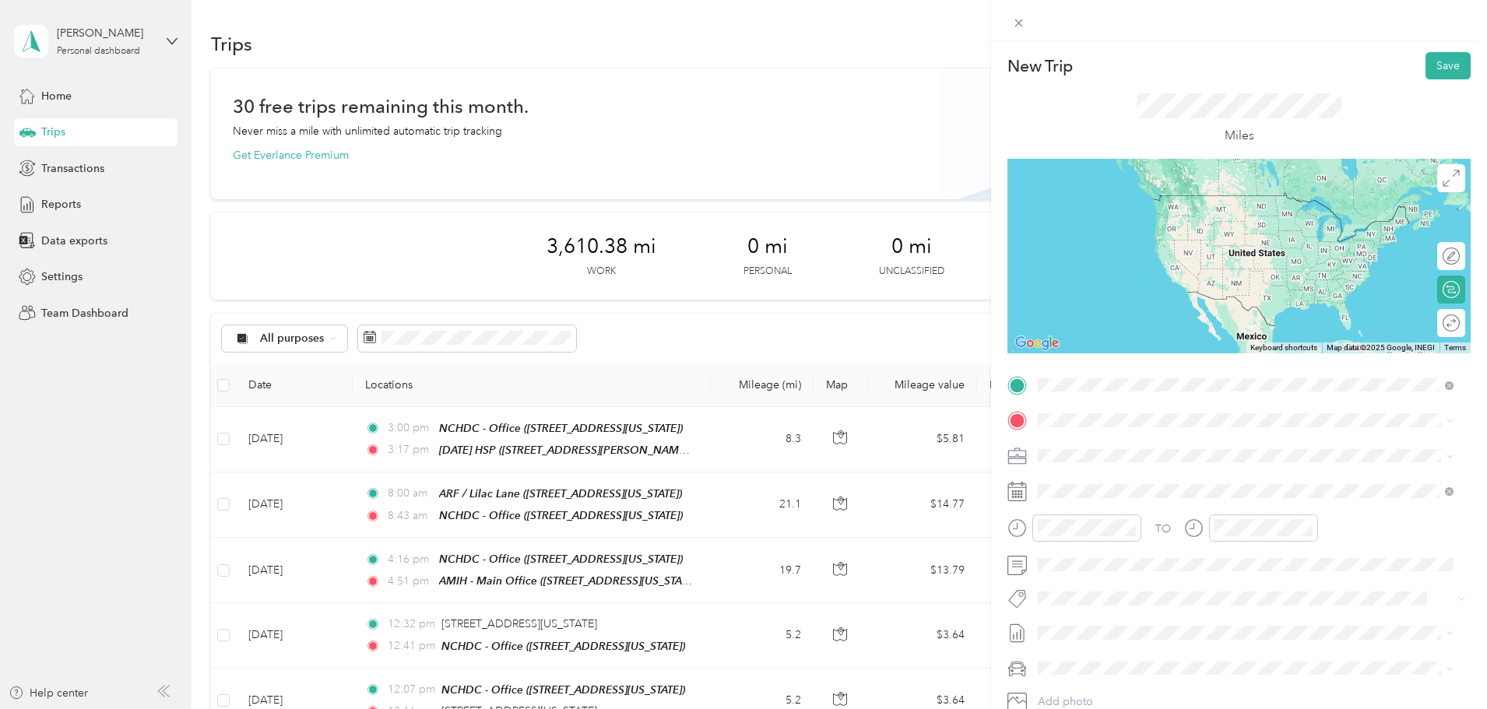
click at [1144, 456] on div "TEAM Midsummer HSP 12141 Elnora Drive, 95946, Penn Valley, California, United S…" at bounding box center [1188, 459] width 242 height 38
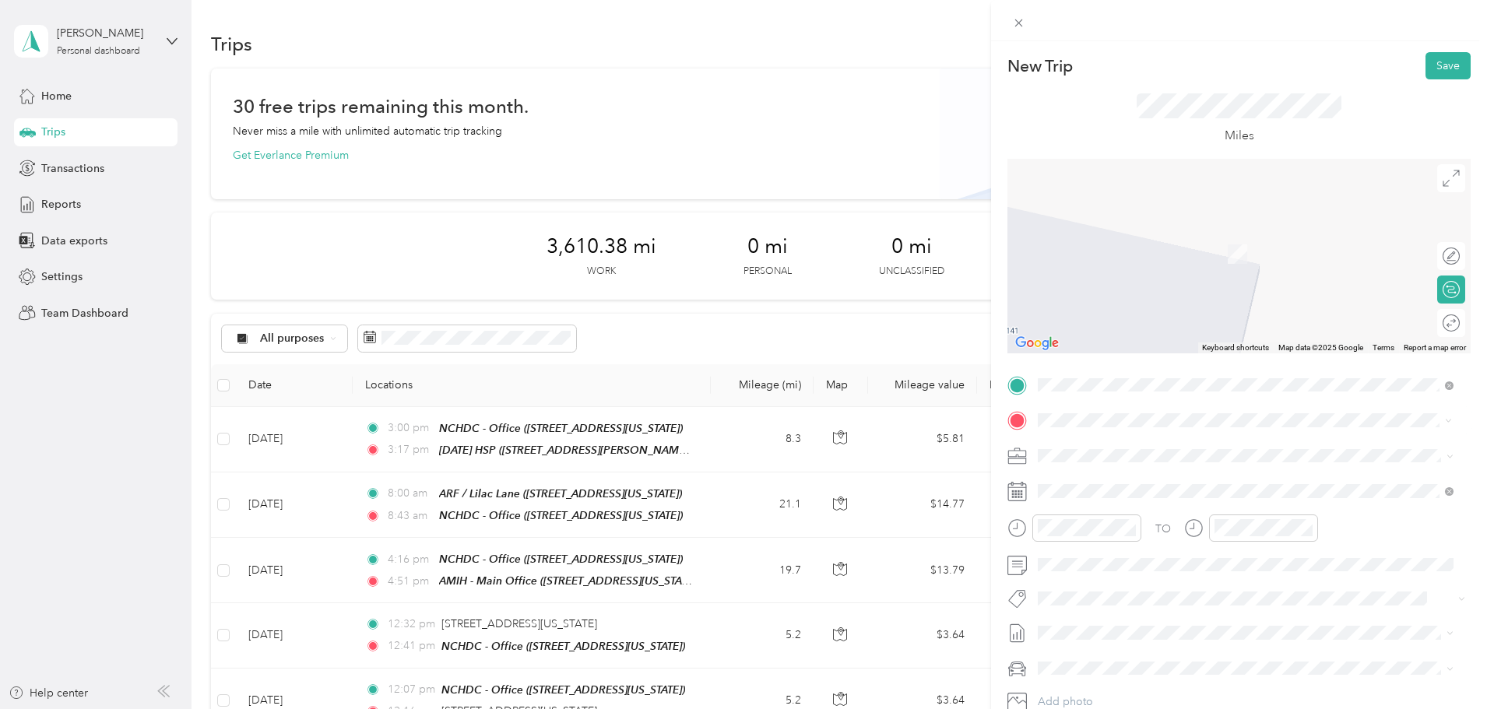
click at [1137, 485] on strong "ARF / Lilac Lane" at bounding box center [1162, 485] width 82 height 14
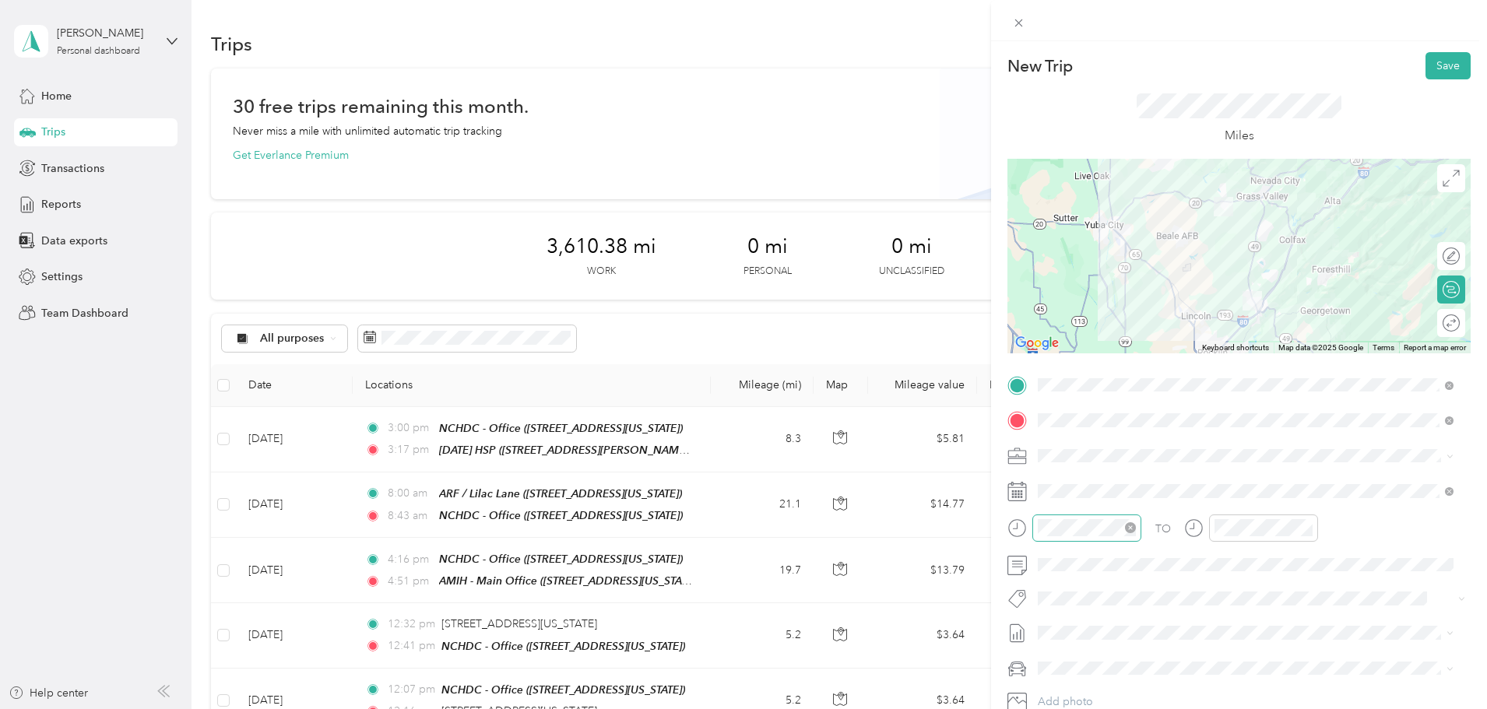
click at [1078, 517] on div at bounding box center [1086, 528] width 109 height 27
click at [1057, 311] on div "04" at bounding box center [1053, 314] width 37 height 22
click at [1105, 392] on div "04" at bounding box center [1098, 389] width 37 height 22
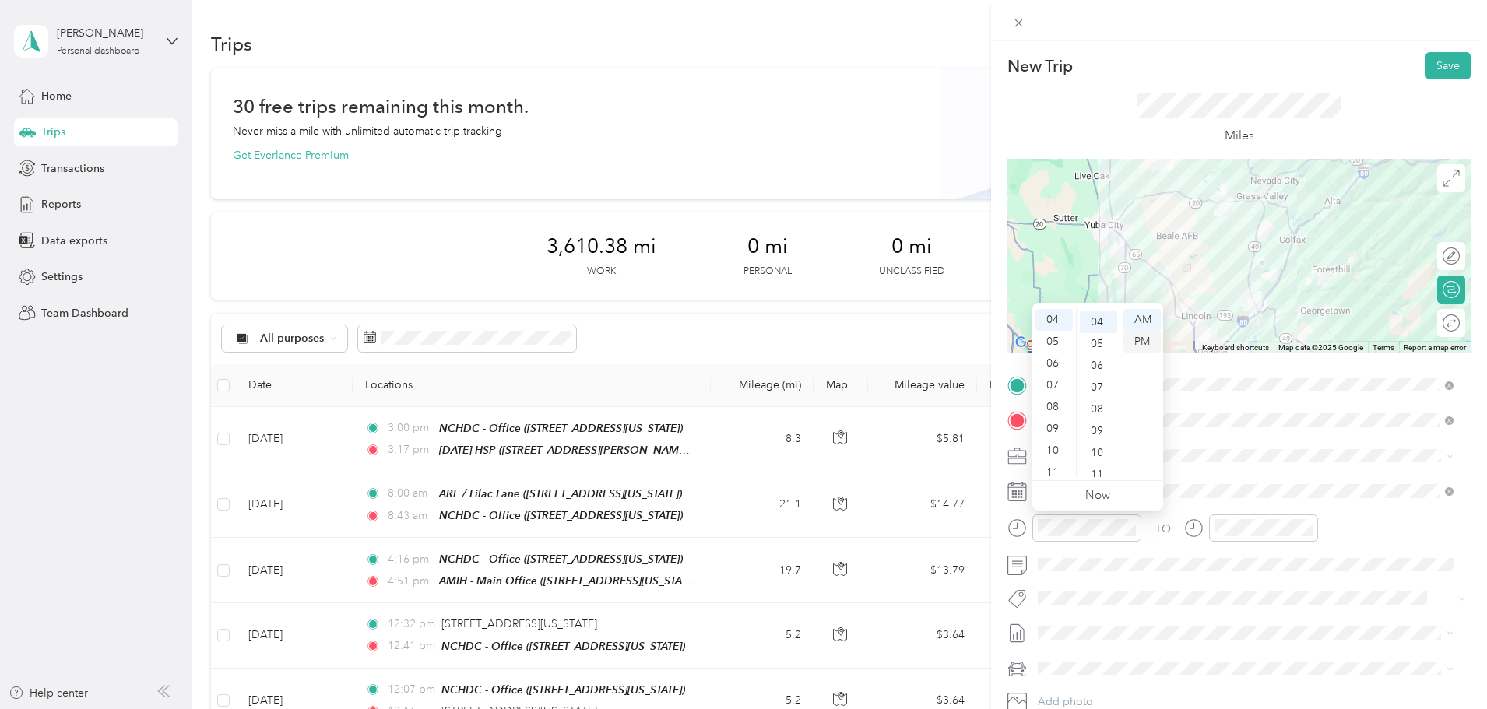
scroll to position [87, 0]
click at [1148, 340] on div "PM" at bounding box center [1141, 342] width 37 height 22
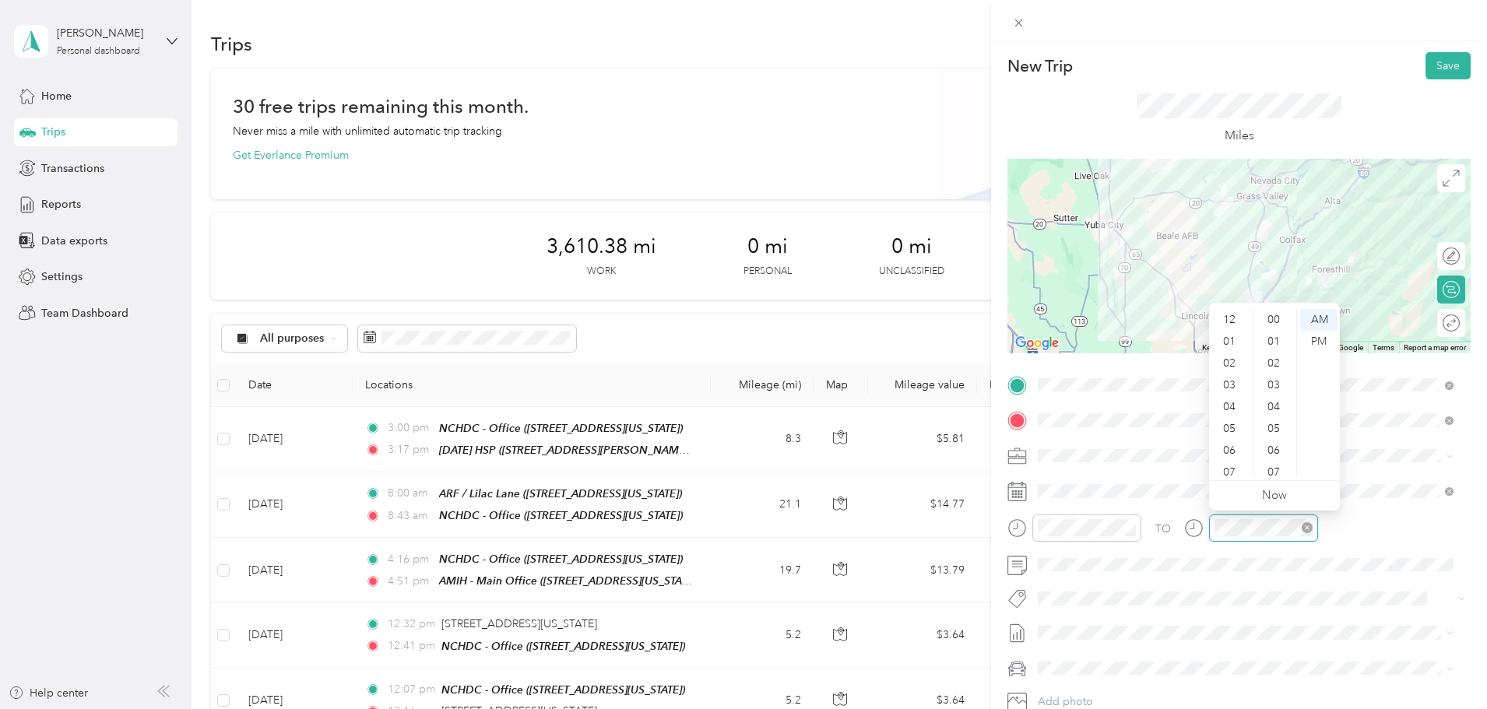
scroll to position [93, 0]
click at [1235, 315] on div "04" at bounding box center [1230, 314] width 37 height 22
click at [1273, 469] on div "47" at bounding box center [1275, 470] width 37 height 22
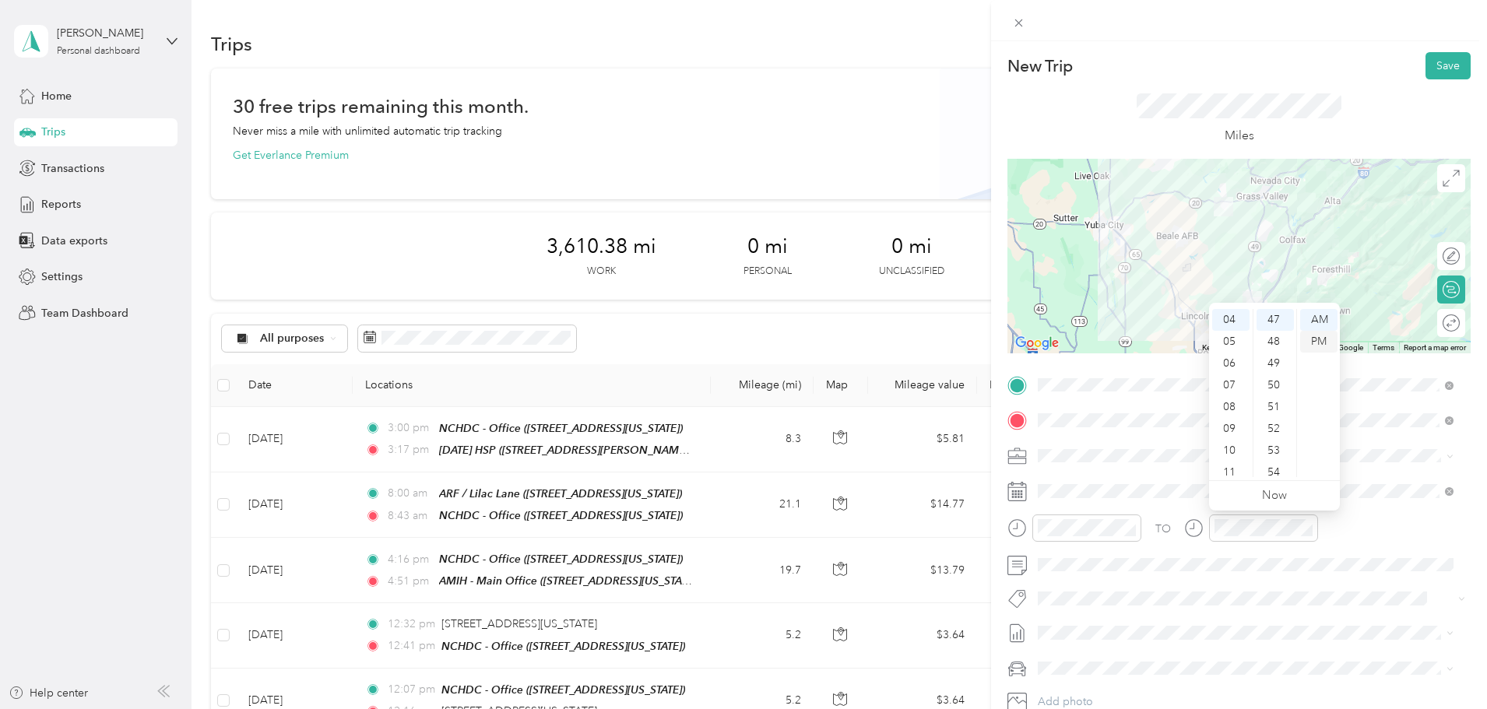
click at [1320, 343] on div "PM" at bounding box center [1318, 342] width 37 height 22
click at [1426, 68] on button "Save" at bounding box center [1447, 65] width 45 height 27
click at [1446, 64] on button "Save" at bounding box center [1447, 65] width 45 height 27
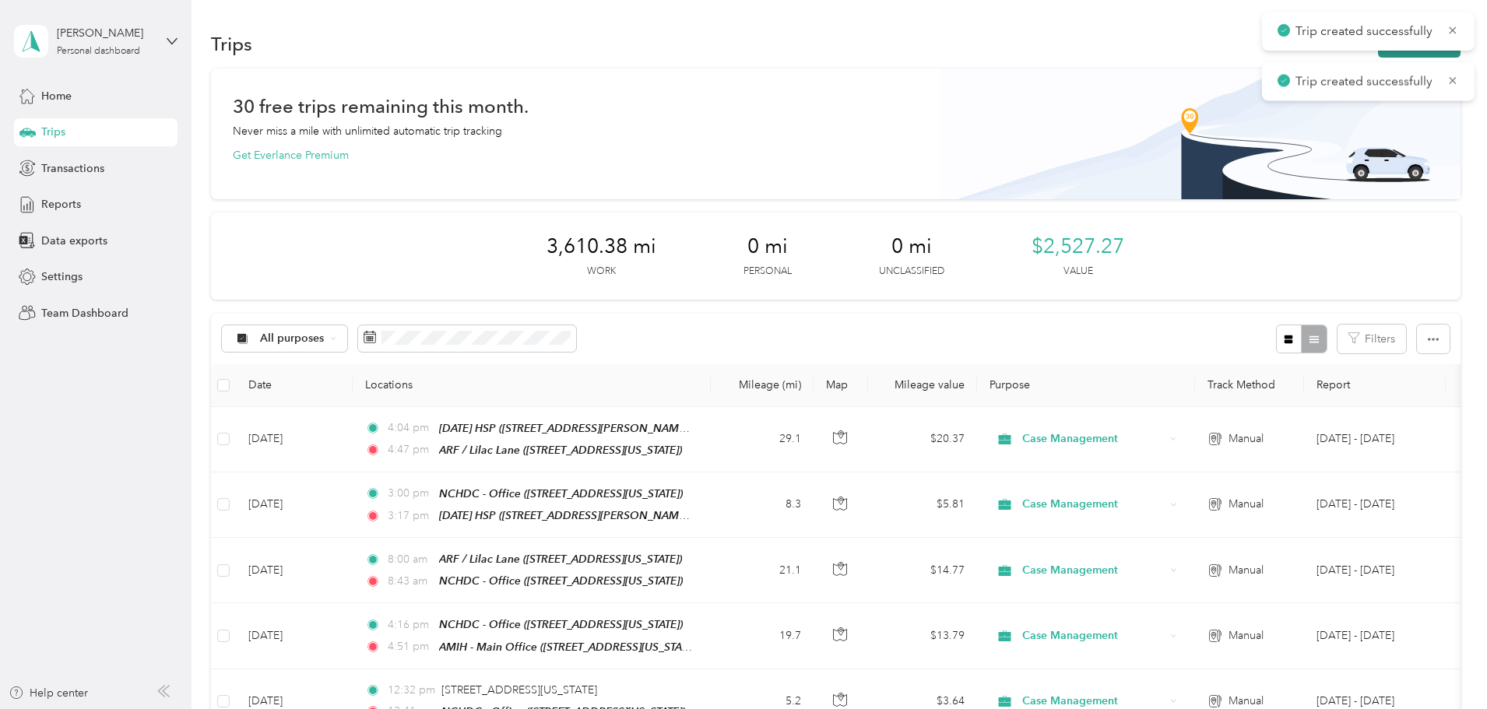
click at [1378, 52] on button "New trip" at bounding box center [1419, 43] width 83 height 27
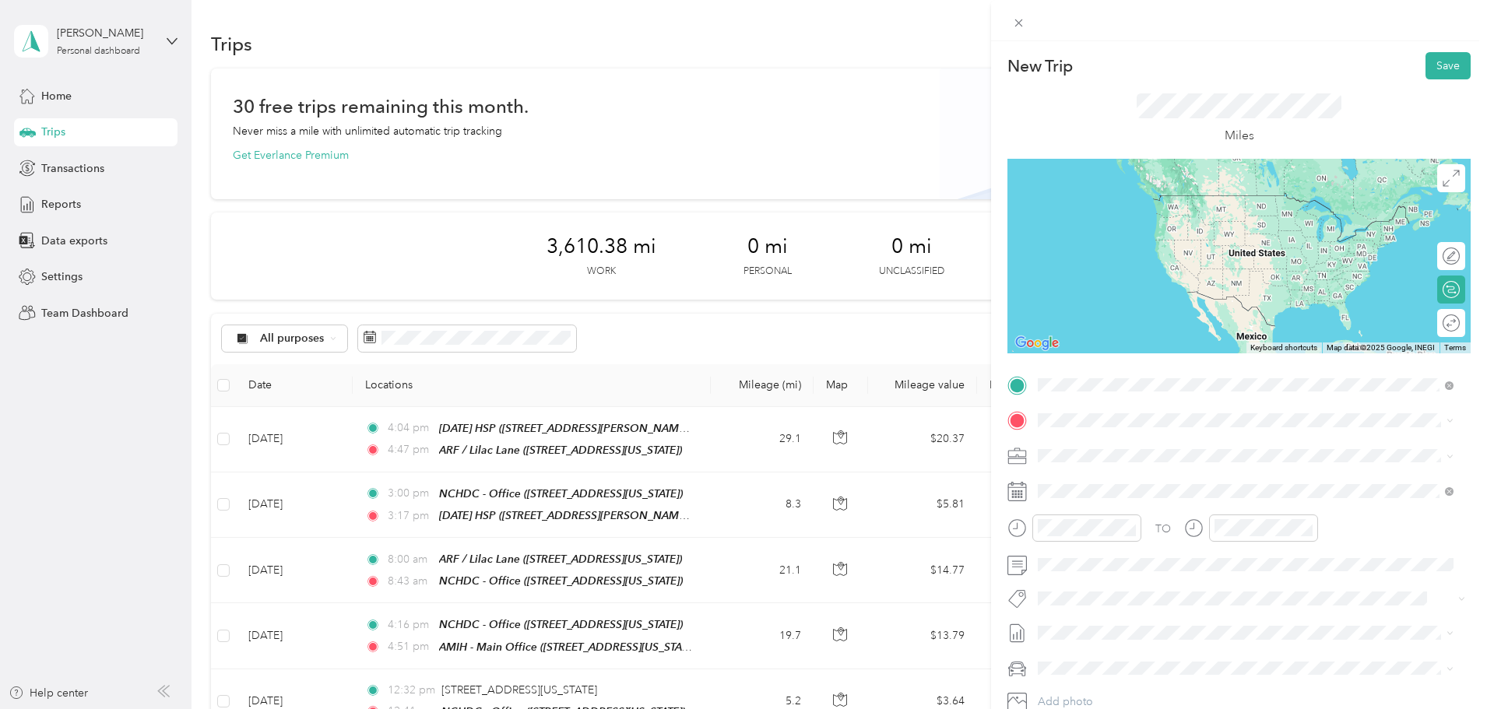
click at [913, 173] on div "New Trip Save This trip cannot be edited because it is either under review, app…" at bounding box center [743, 354] width 1487 height 709
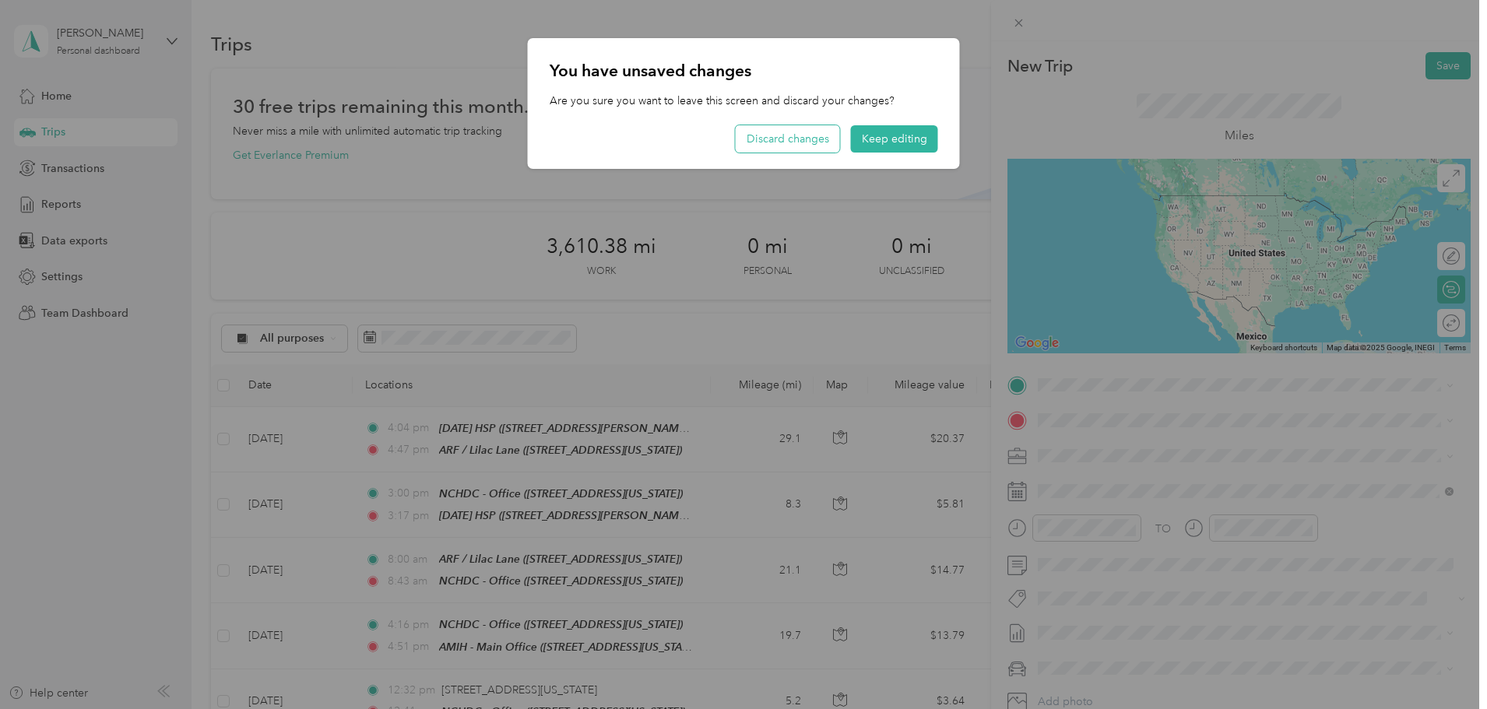
click at [791, 134] on button "Discard changes" at bounding box center [788, 138] width 104 height 27
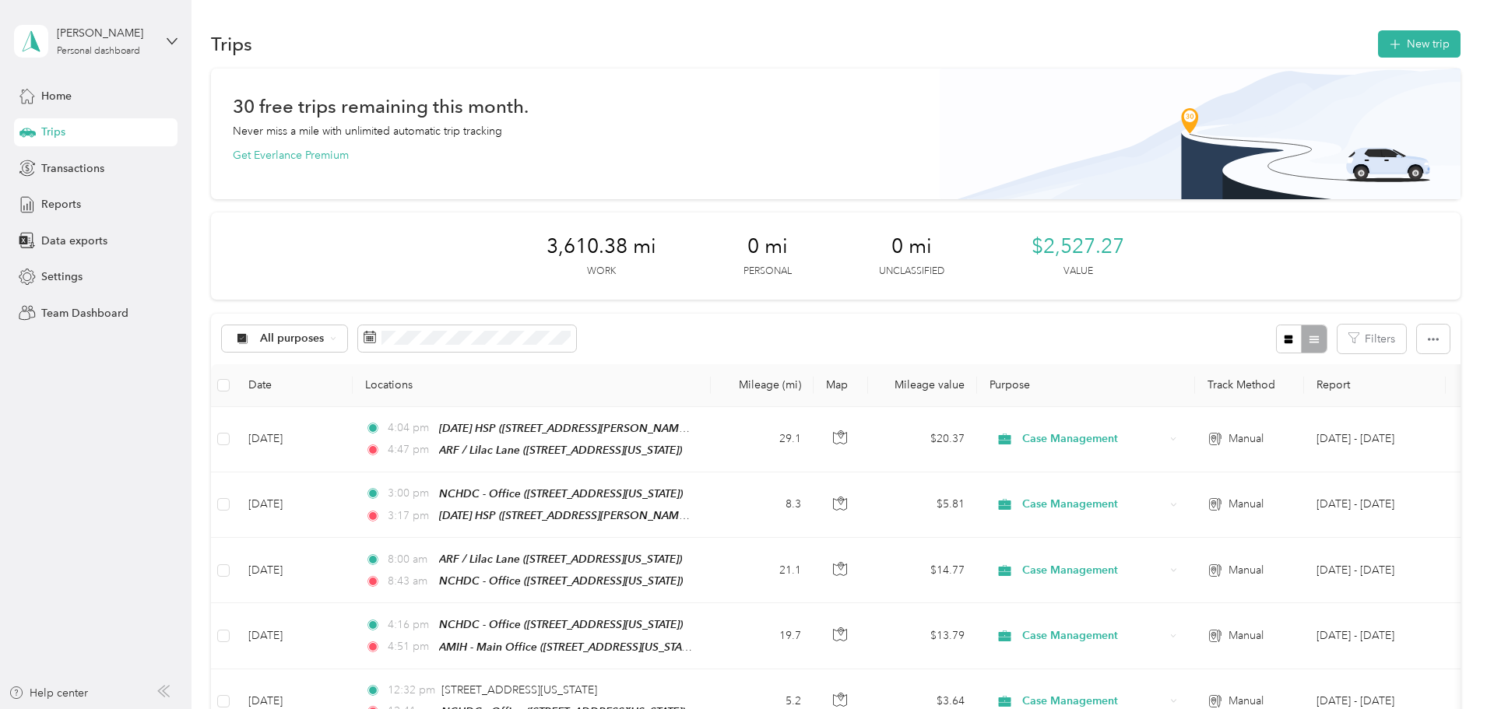
click at [353, 581] on td "Oct 1, 2025" at bounding box center [294, 570] width 117 height 65
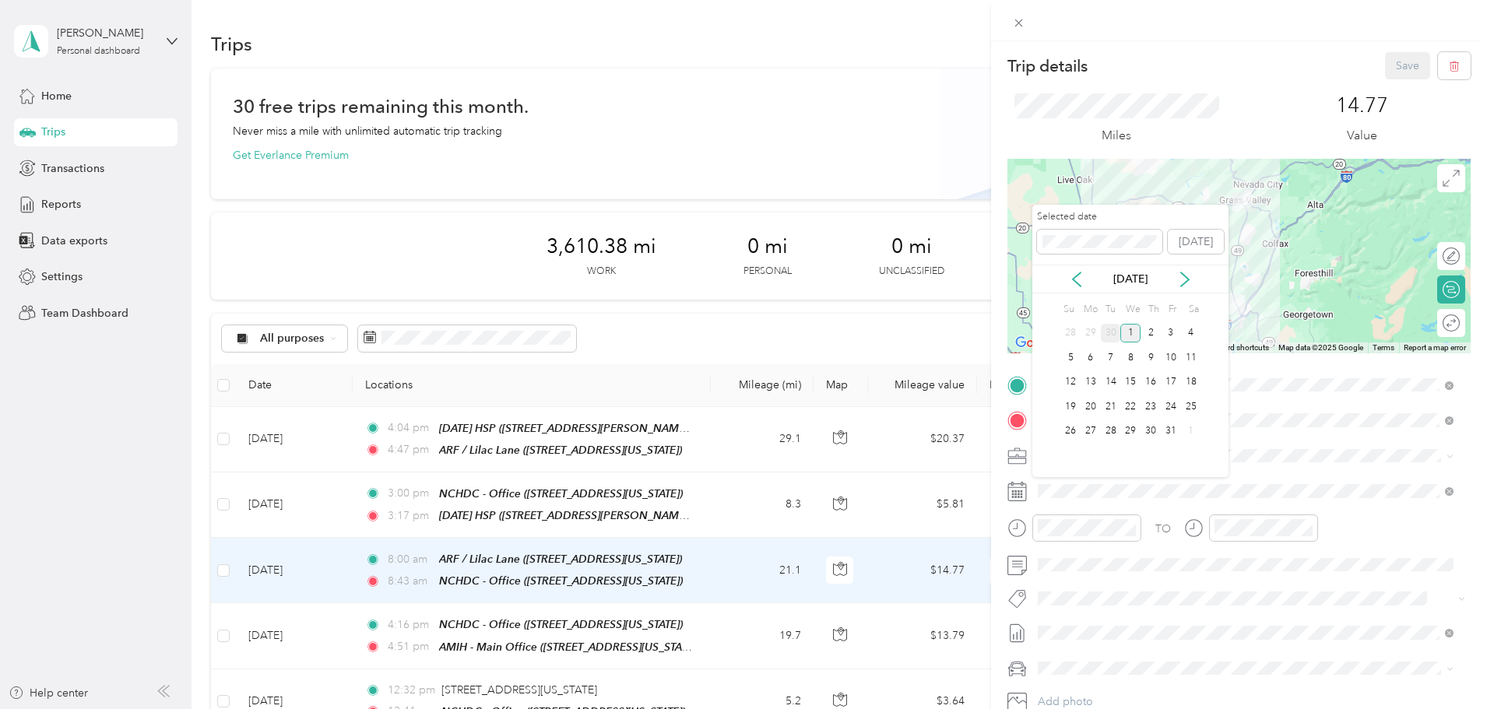
click at [1111, 329] on div "30" at bounding box center [1111, 333] width 20 height 19
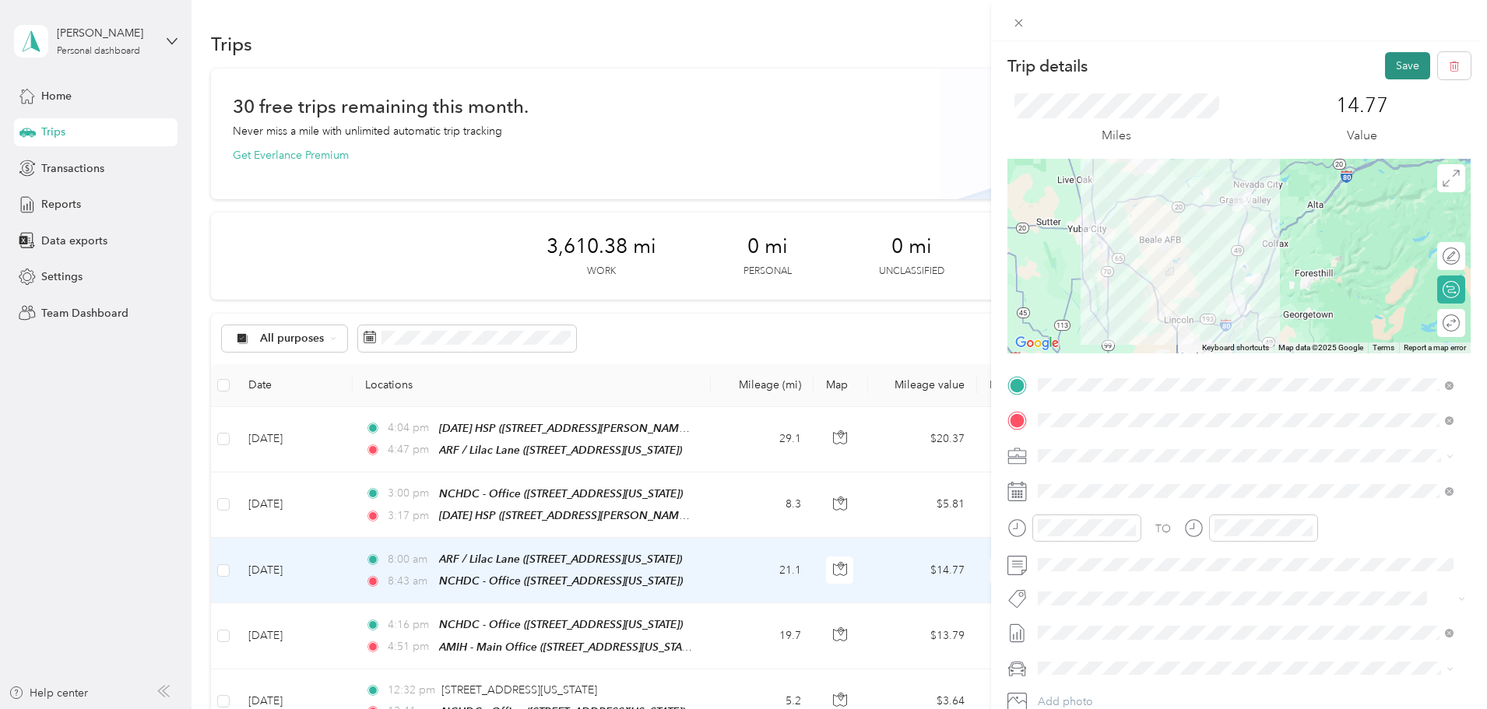
click at [1390, 72] on button "Save" at bounding box center [1407, 65] width 45 height 27
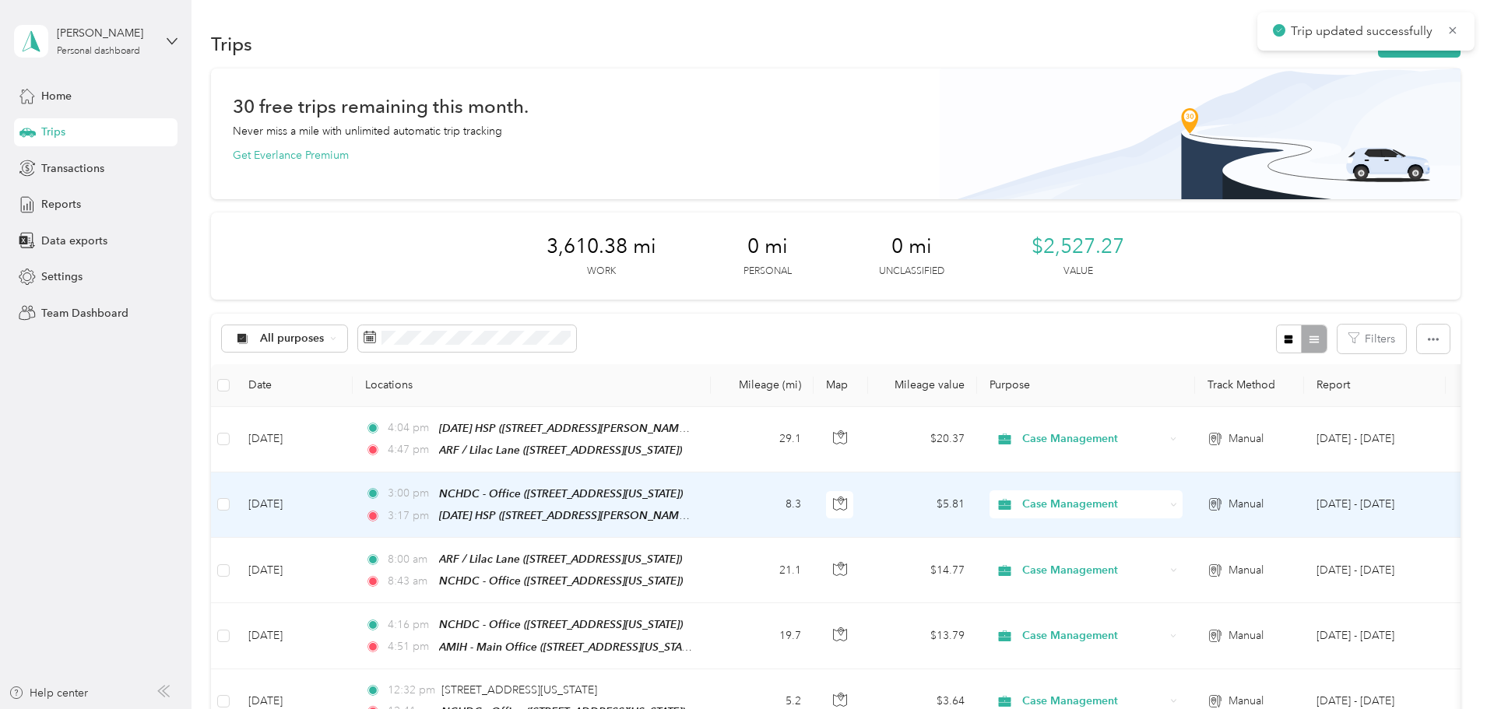
click at [353, 504] on td "Oct 1, 2025" at bounding box center [294, 505] width 117 height 65
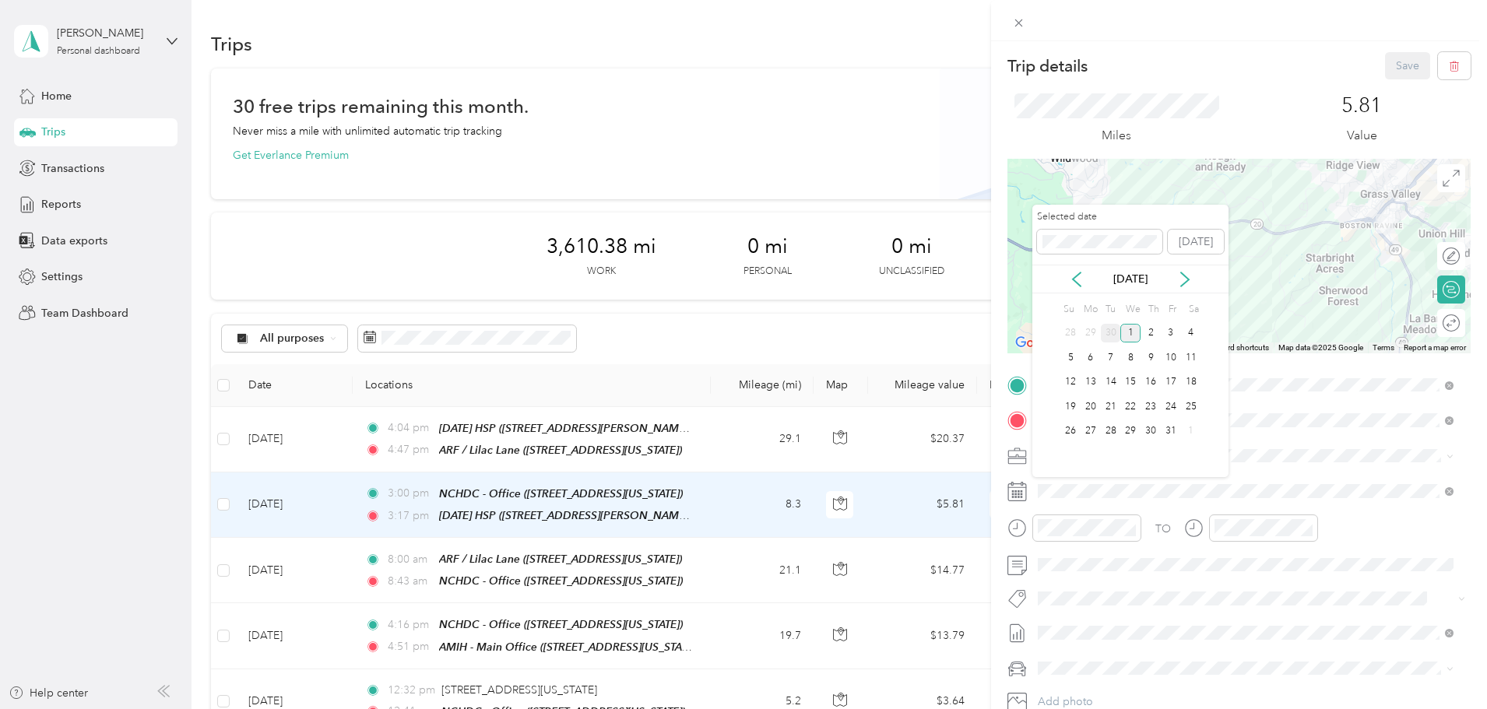
click at [1118, 328] on div "30" at bounding box center [1111, 333] width 20 height 19
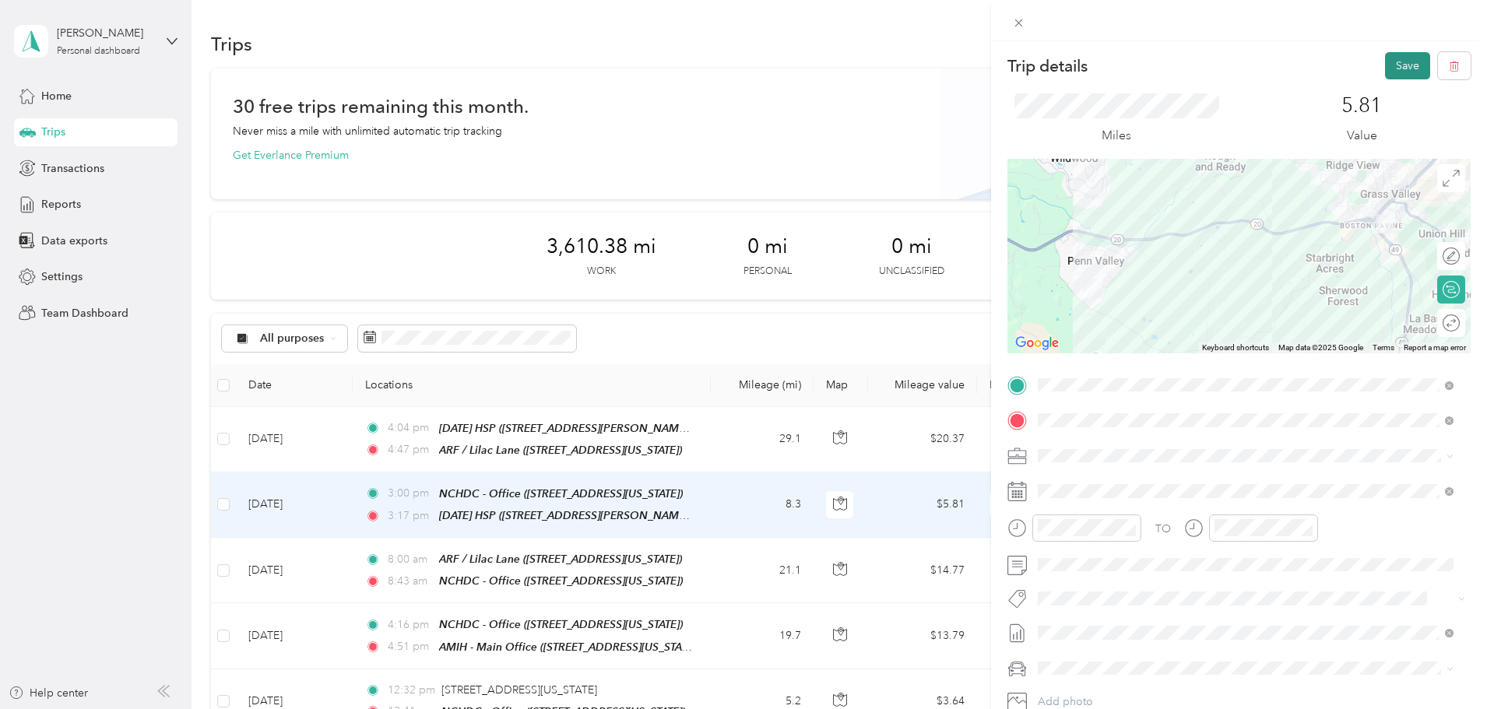
click at [1397, 63] on button "Save" at bounding box center [1407, 65] width 45 height 27
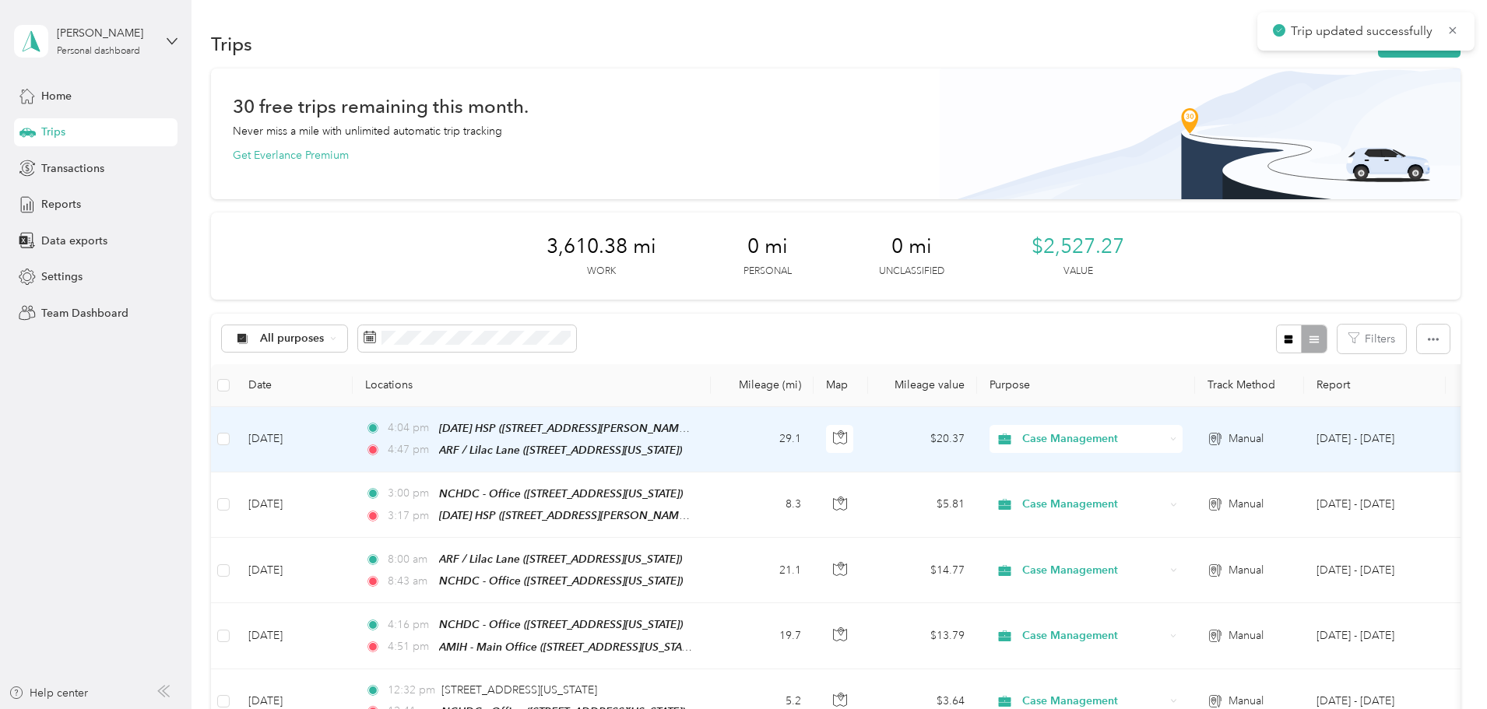
click at [711, 440] on td "4:04 pm Midsummer HSP (12141 Elnora Drive, Penn Valley, California) 4:47 pm ARF…" at bounding box center [532, 439] width 358 height 65
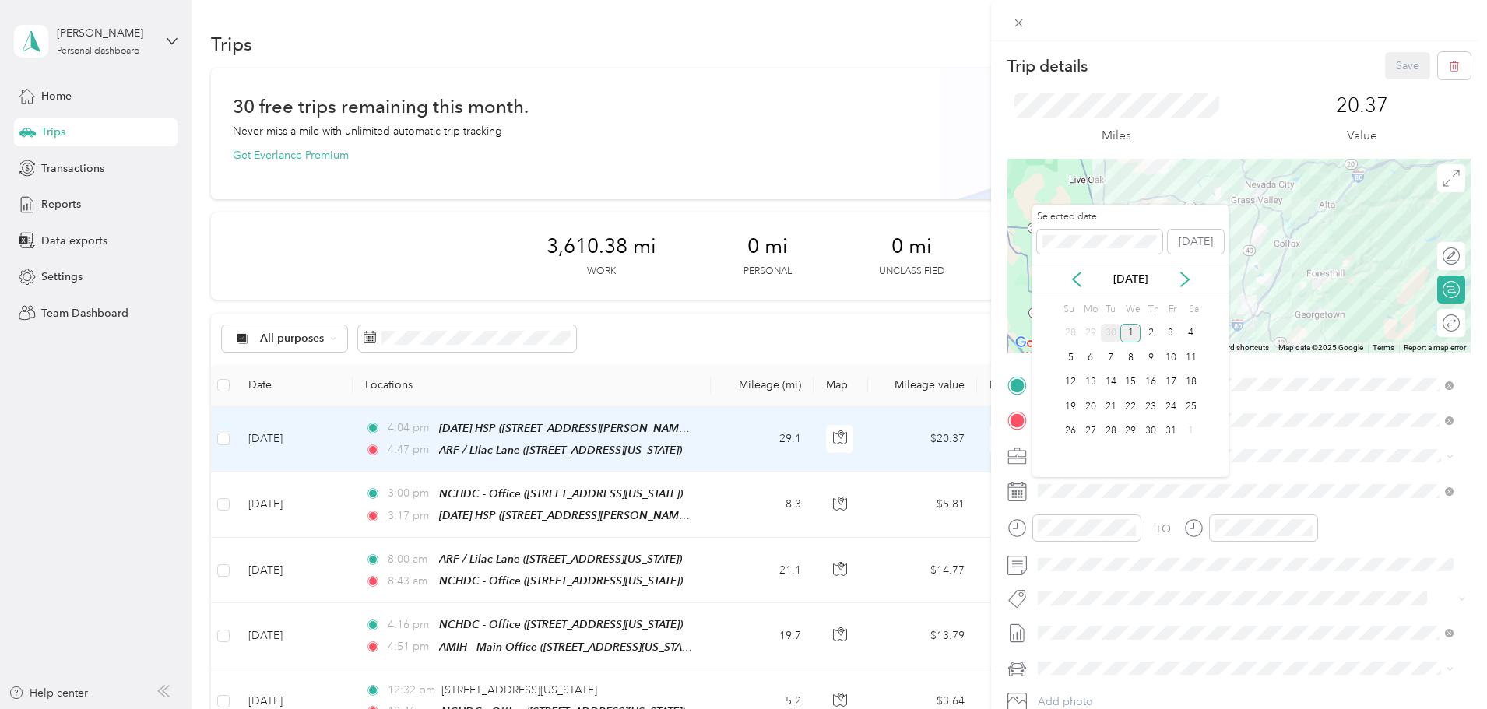
click at [1106, 325] on div "30" at bounding box center [1111, 333] width 20 height 19
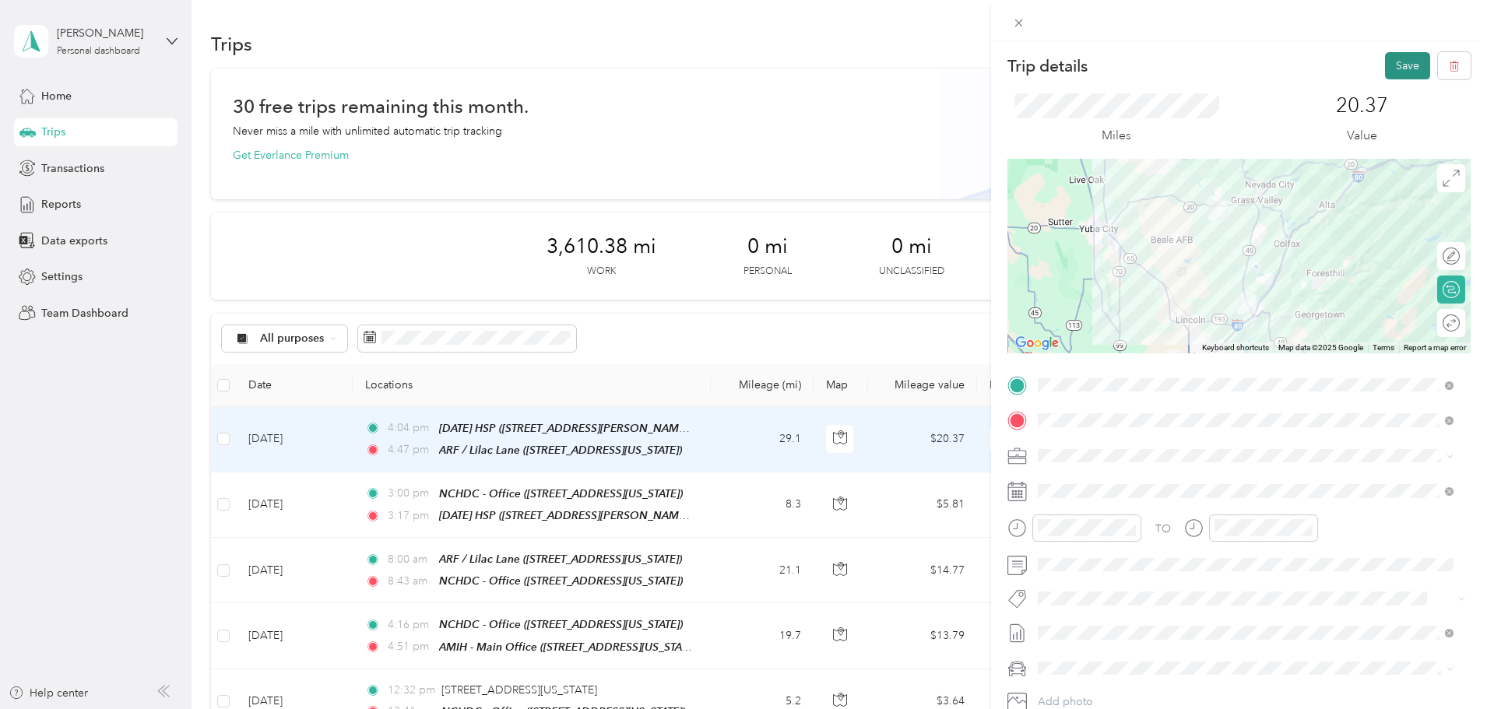
click at [1393, 60] on button "Save" at bounding box center [1407, 65] width 45 height 27
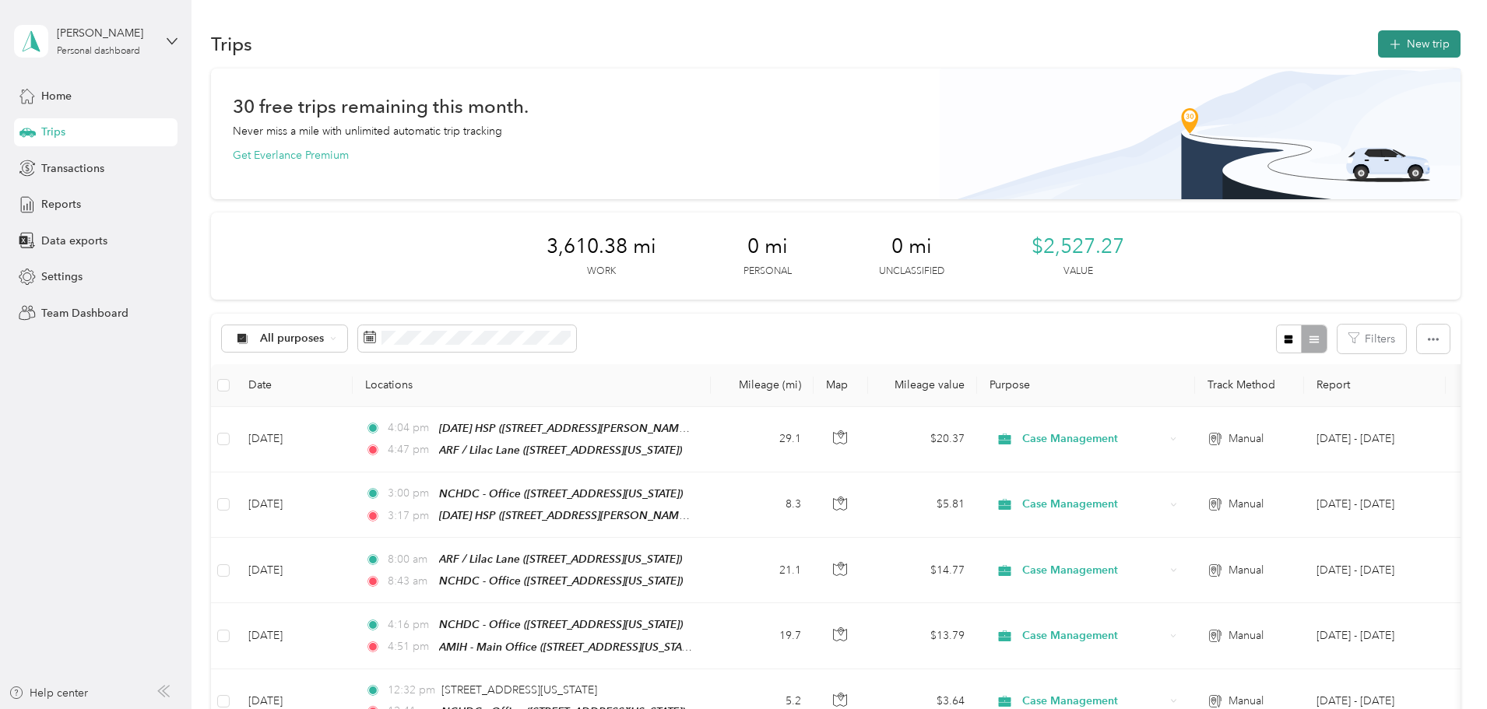
click at [1378, 39] on button "New trip" at bounding box center [1419, 43] width 83 height 27
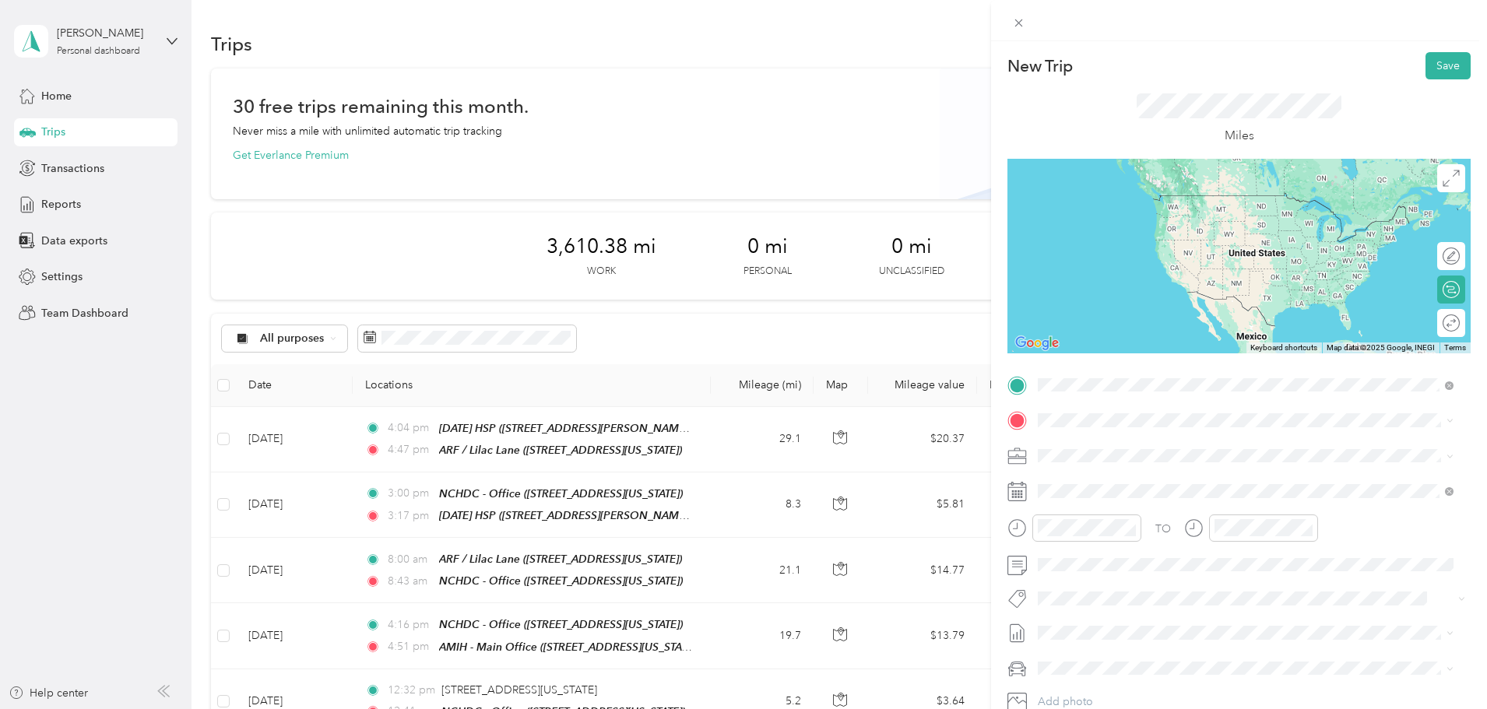
click at [1196, 482] on li "TEAM AMIH - Main Office 3123 Professional Drive, 95603, Auburn, California, Uni…" at bounding box center [1245, 458] width 427 height 54
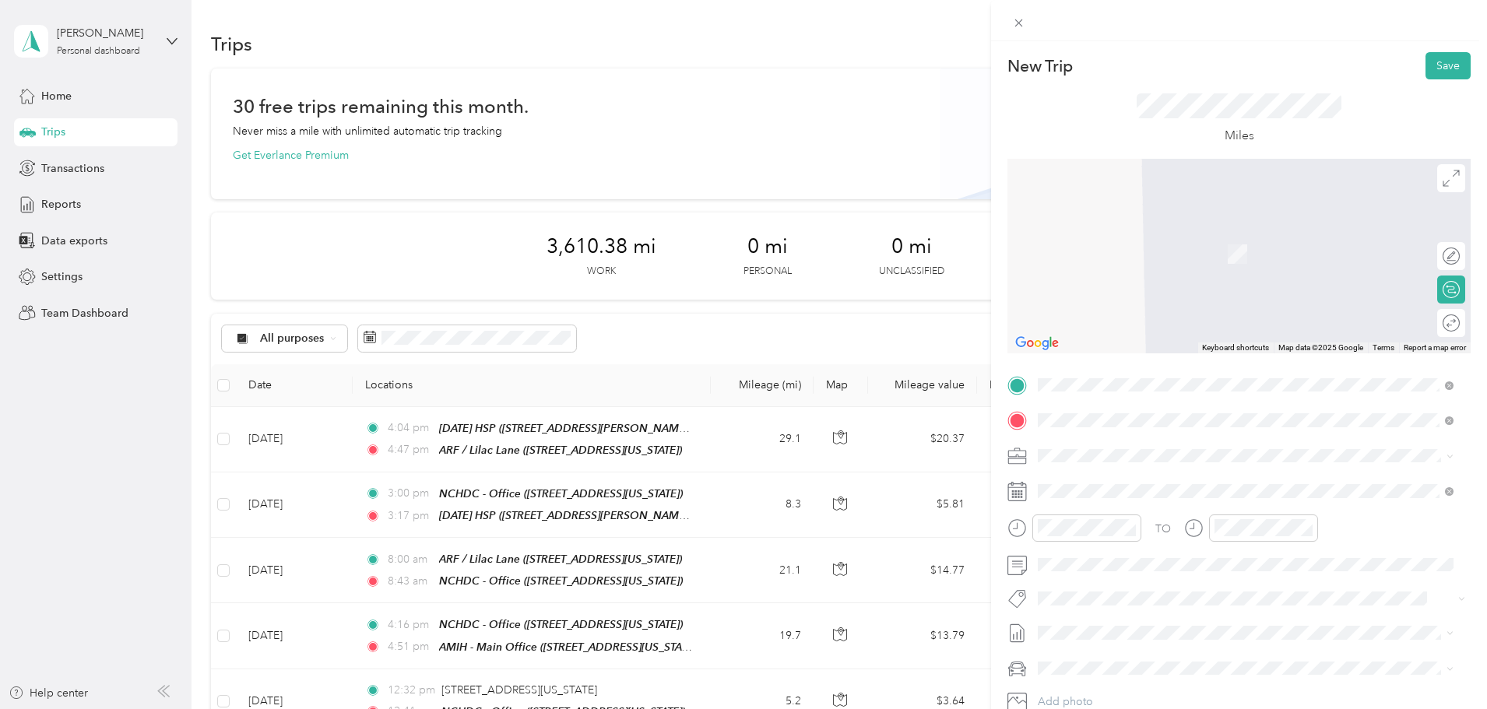
click at [1127, 484] on strong "ARF / Lilac Lane" at bounding box center [1162, 485] width 82 height 14
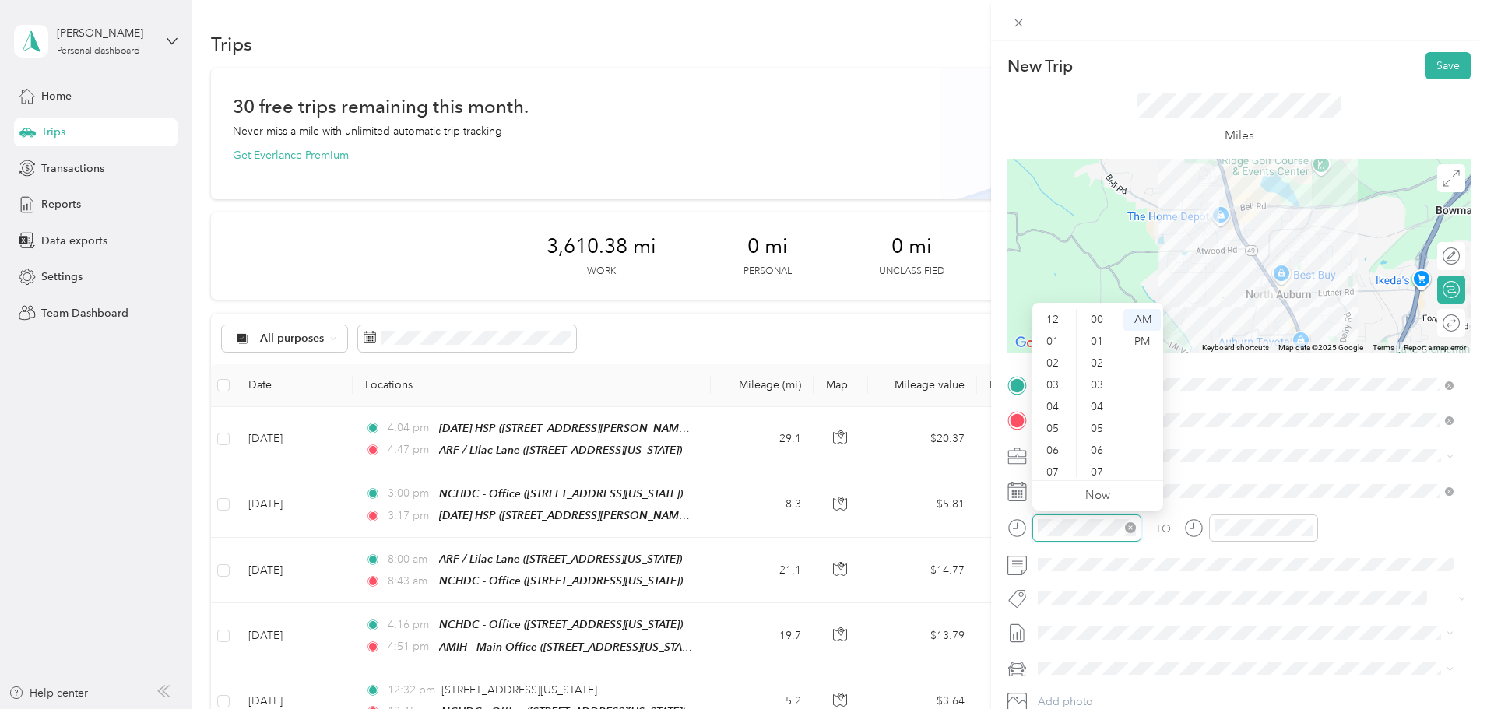
scroll to position [93, 0]
click at [1056, 464] on div "11" at bounding box center [1053, 466] width 37 height 22
click at [1097, 385] on div "20" at bounding box center [1098, 382] width 37 height 22
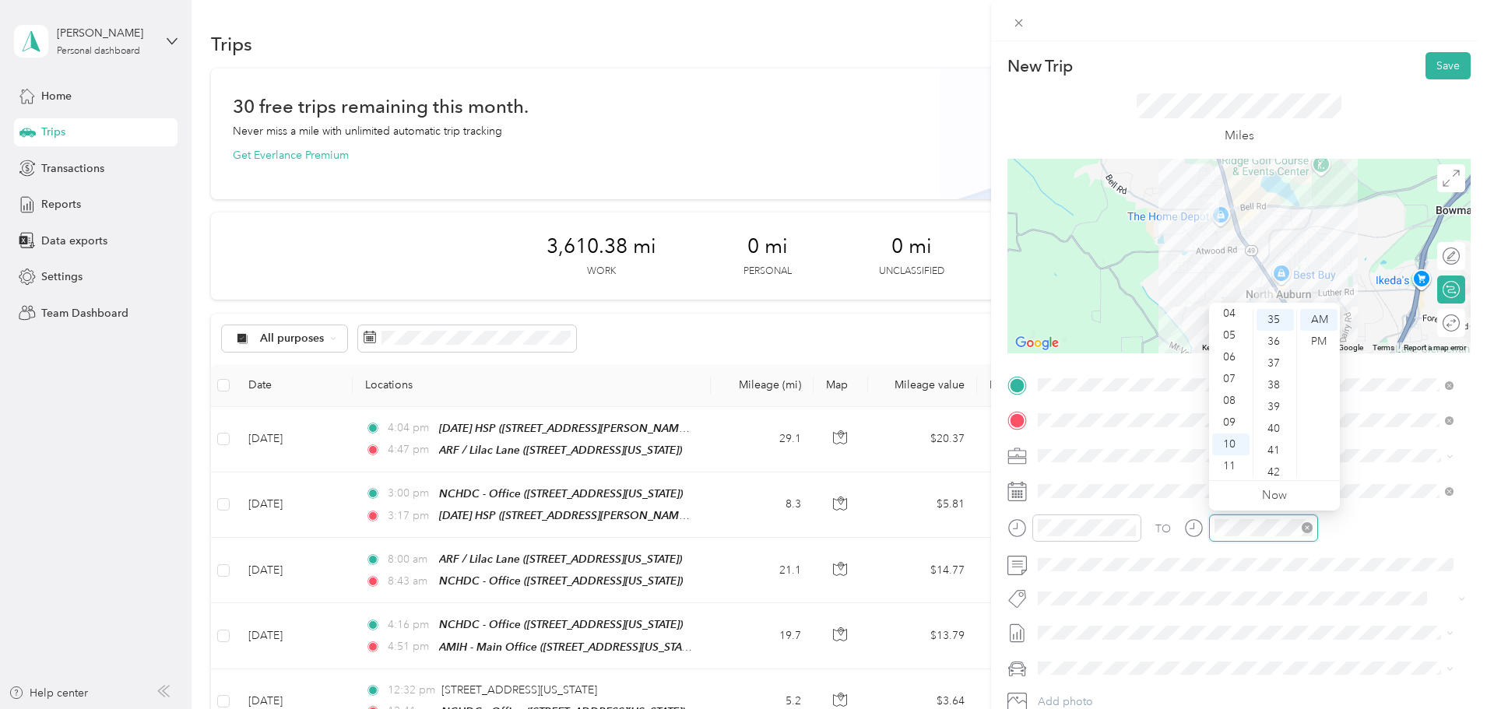
scroll to position [763, 0]
click at [1224, 462] on div "11" at bounding box center [1230, 466] width 37 height 22
click at [1276, 366] on div "30" at bounding box center [1275, 367] width 37 height 22
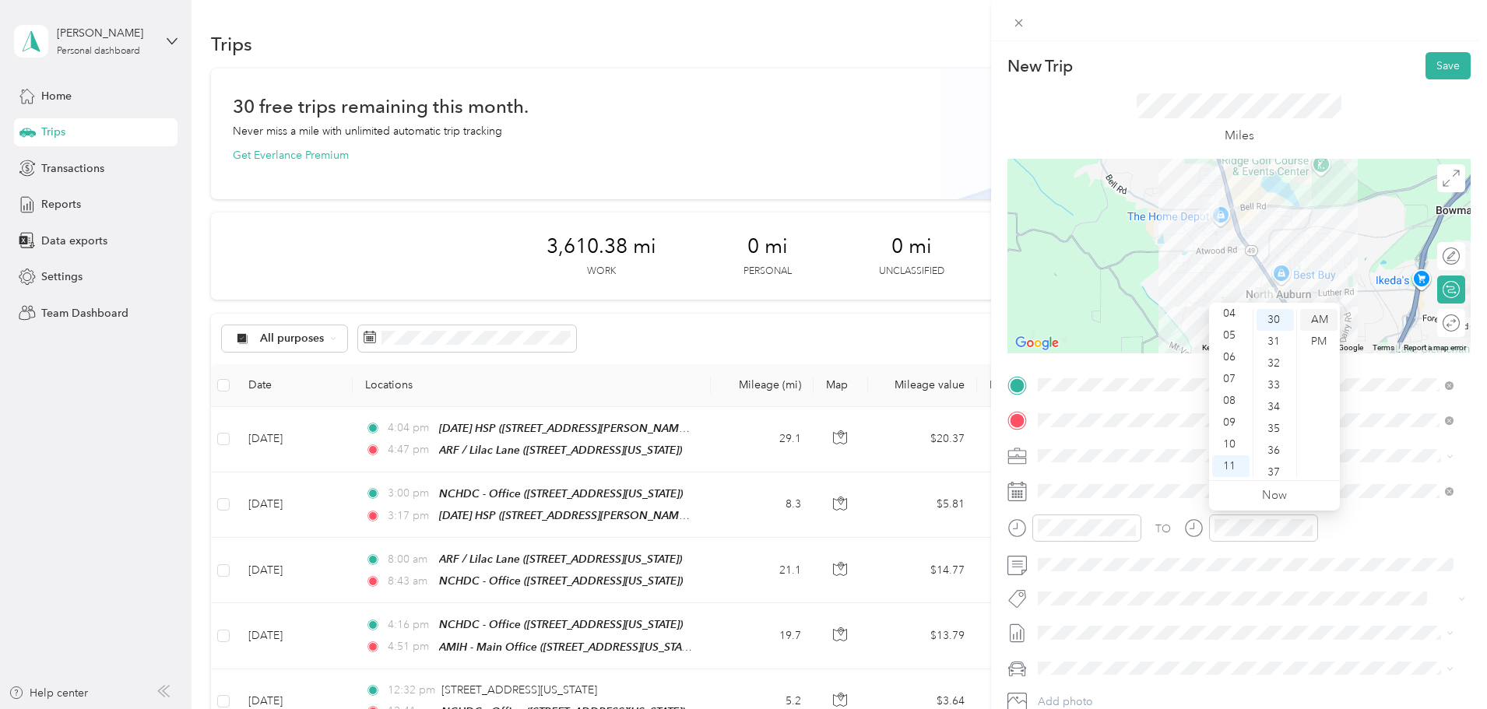
click at [1334, 319] on div "AM" at bounding box center [1318, 320] width 37 height 22
click at [1431, 56] on button "Save" at bounding box center [1447, 65] width 45 height 27
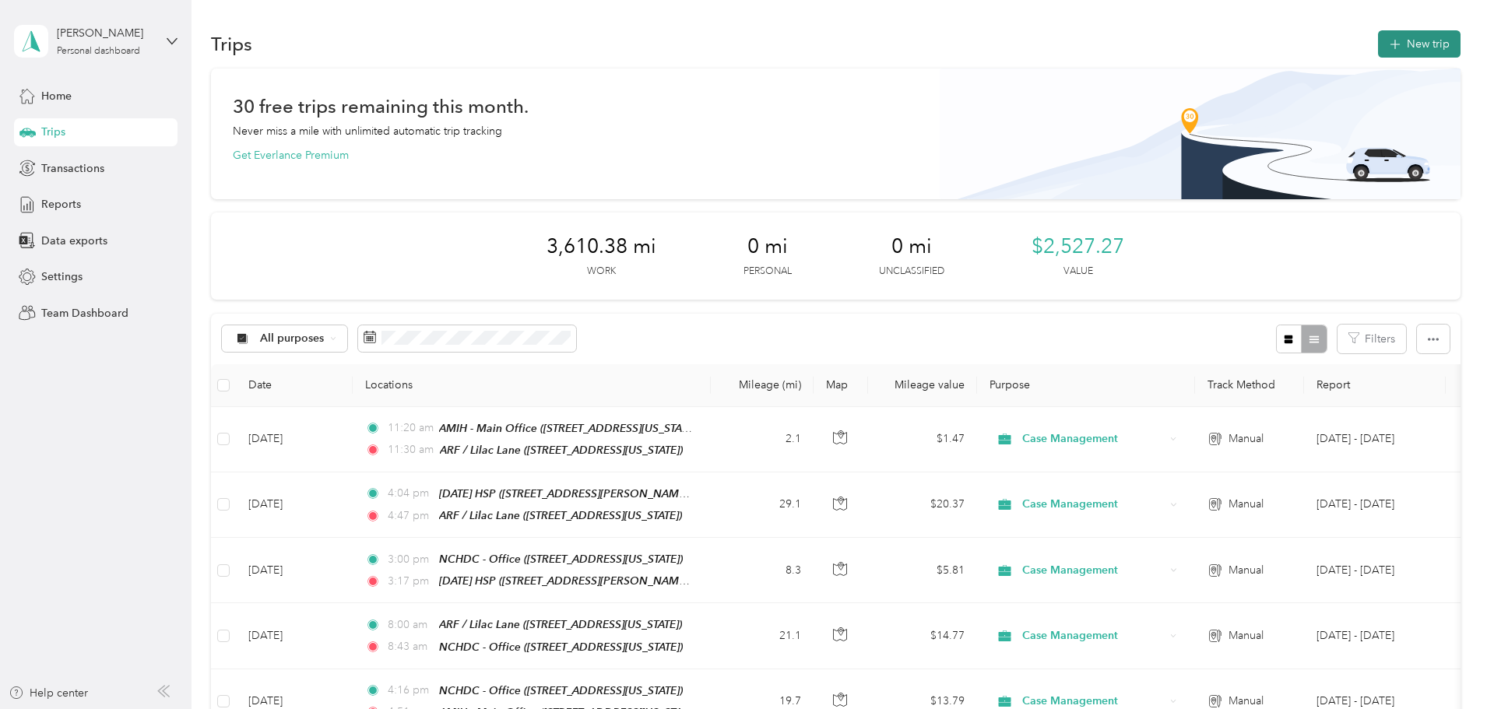
click at [1386, 45] on icon "button" at bounding box center [1395, 45] width 18 height 18
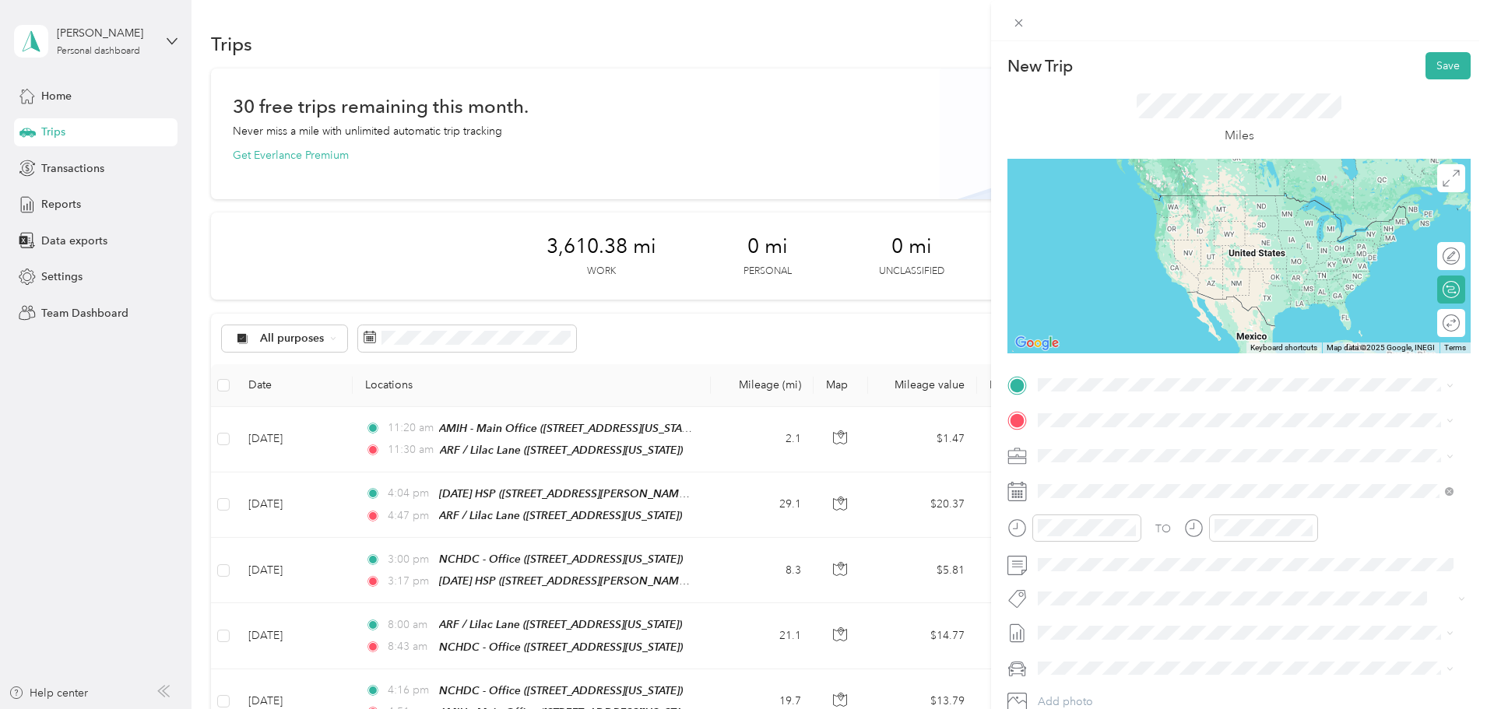
click at [1157, 457] on div "TEAM ARF / [GEOGRAPHIC_DATA] [GEOGRAPHIC_DATA], [US_STATE], [GEOGRAPHIC_DATA]" at bounding box center [1145, 457] width 156 height 38
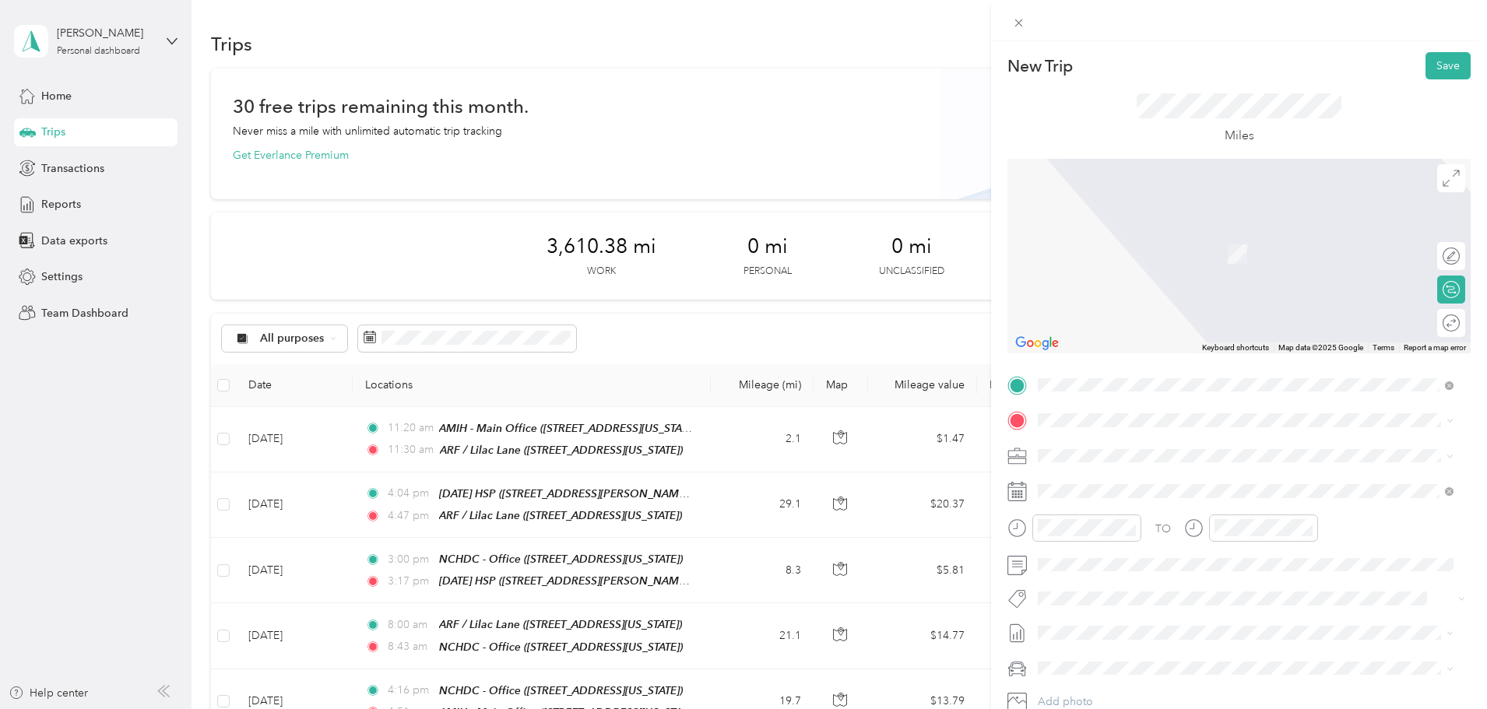
click at [1182, 488] on strong "AMIH - Main Office" at bounding box center [1170, 483] width 99 height 14
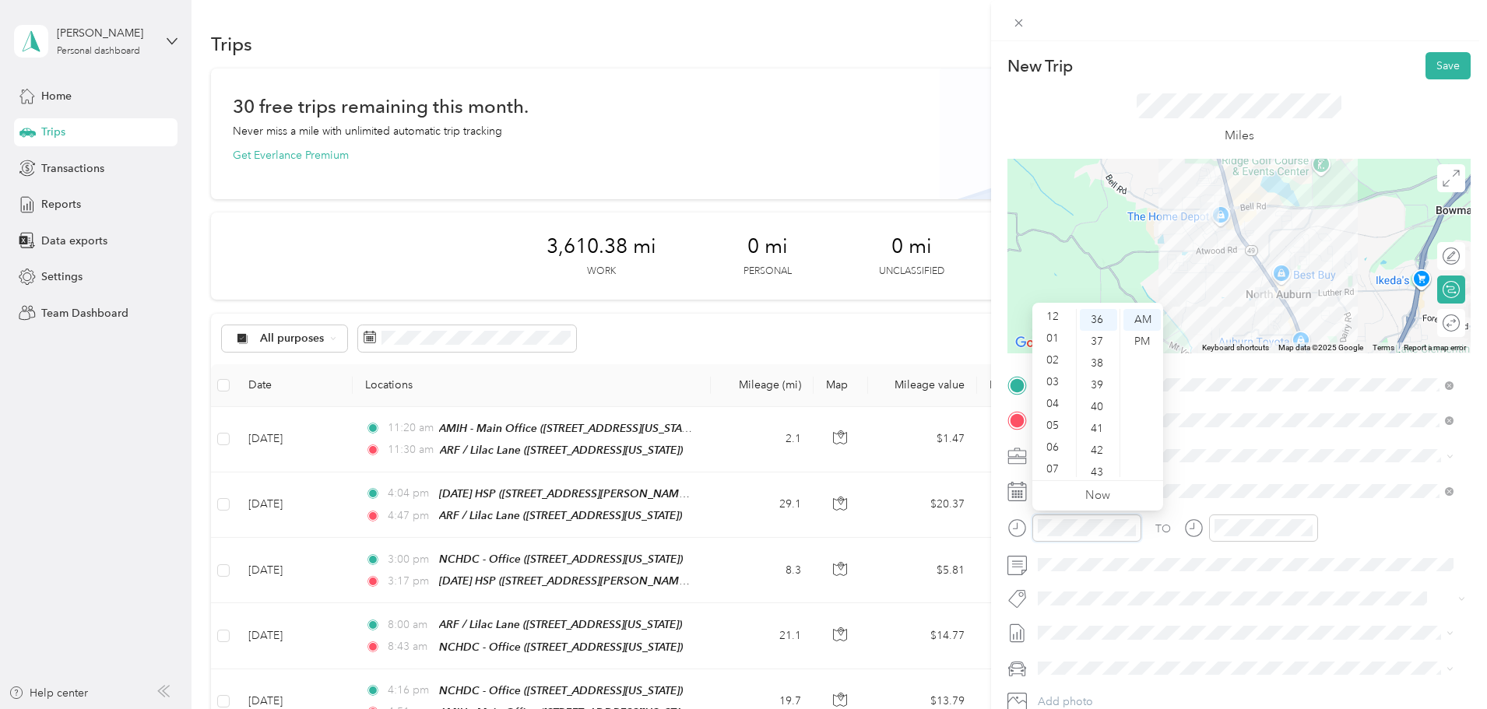
scroll to position [0, 0]
click at [1054, 339] on div "01" at bounding box center [1053, 342] width 37 height 22
click at [1096, 322] on div "00" at bounding box center [1098, 320] width 37 height 22
click at [1137, 338] on div "PM" at bounding box center [1141, 342] width 37 height 22
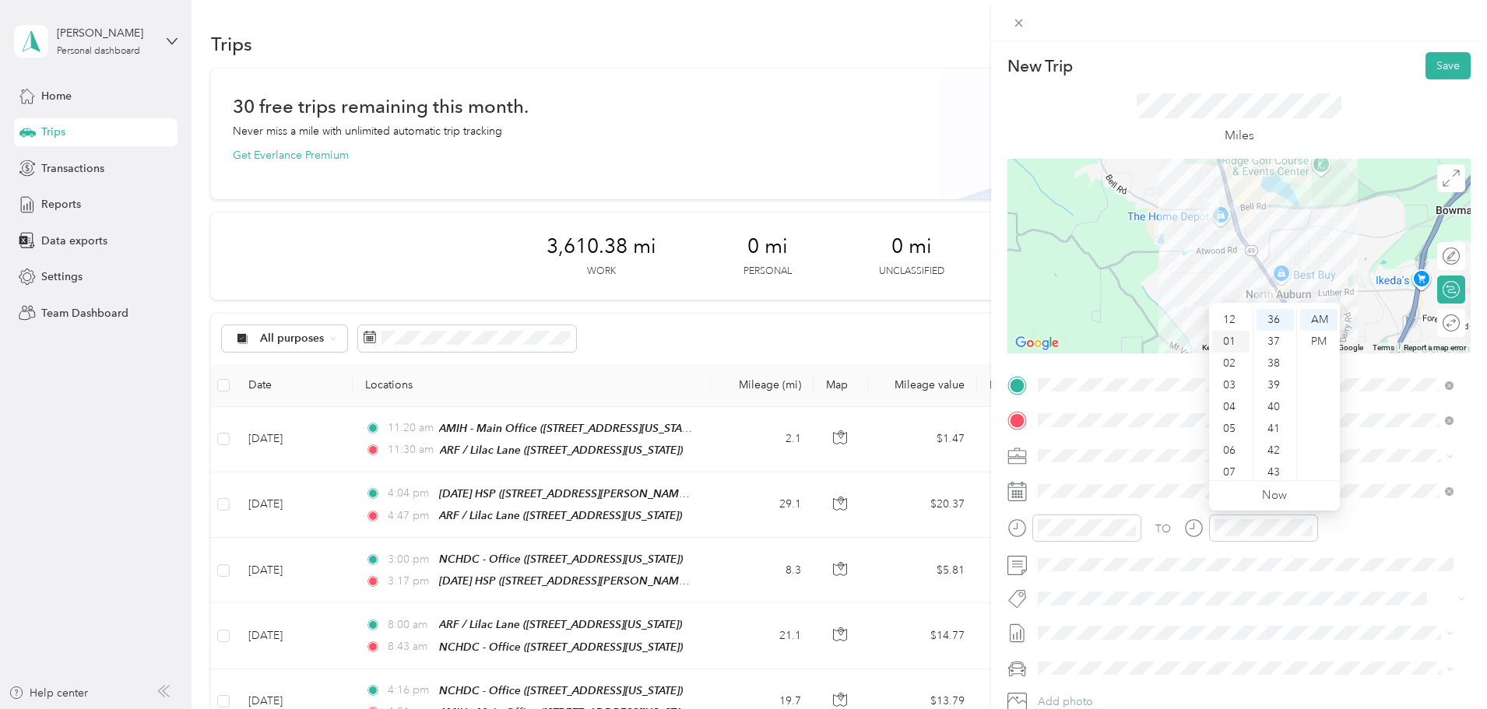
click at [1234, 337] on div "01" at bounding box center [1230, 342] width 37 height 22
click at [1273, 390] on div "11" at bounding box center [1275, 398] width 37 height 22
click at [1315, 347] on div "PM" at bounding box center [1318, 342] width 37 height 22
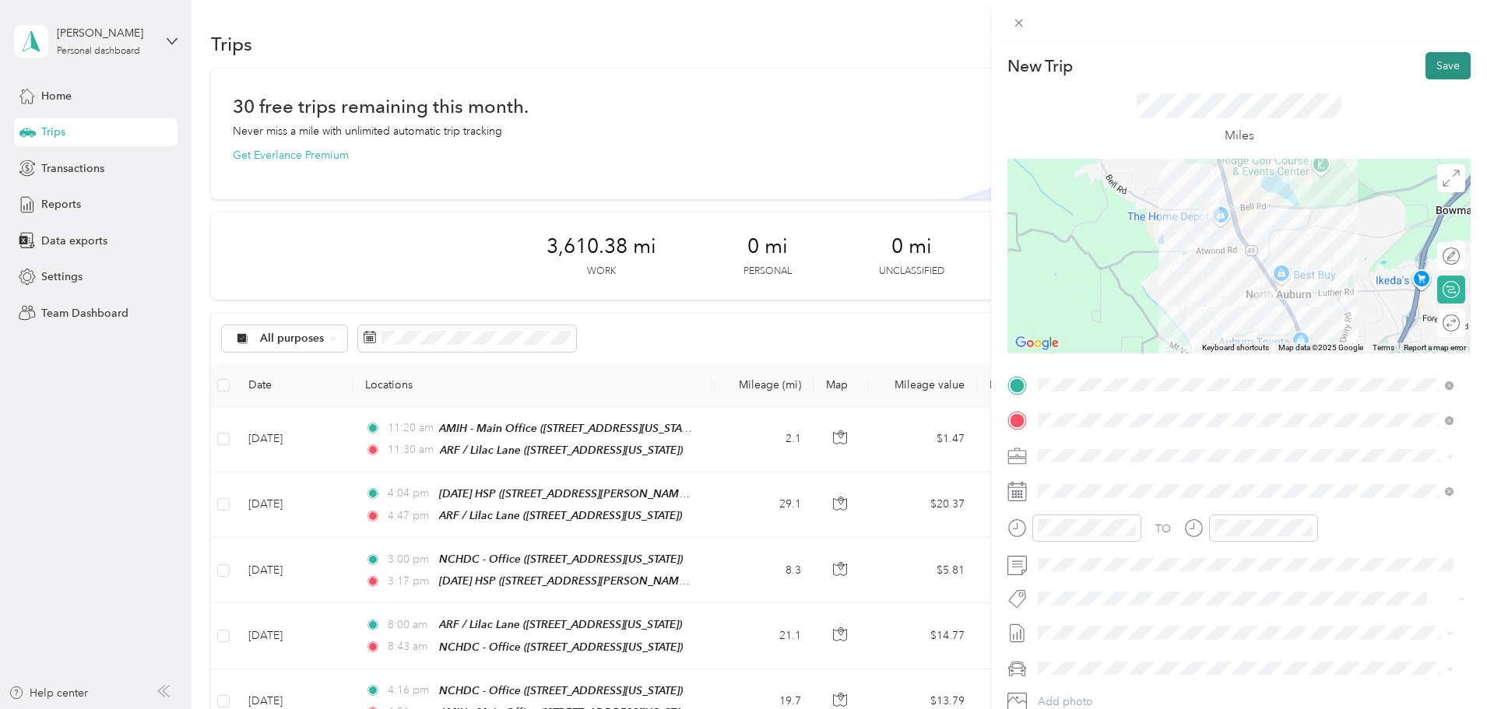
click at [1432, 62] on button "Save" at bounding box center [1447, 65] width 45 height 27
